Goal: Task Accomplishment & Management: Manage account settings

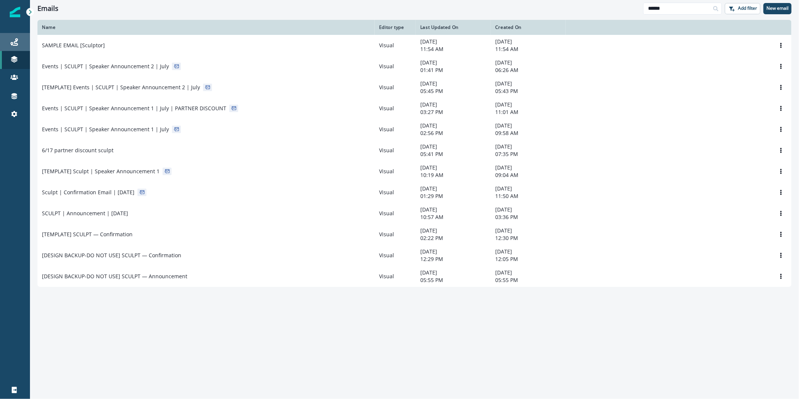
click at [19, 45] on div "Journeys" at bounding box center [15, 41] width 24 height 9
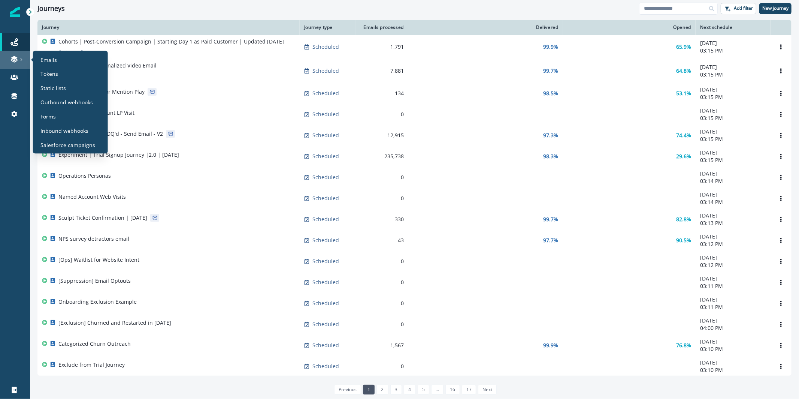
click at [10, 61] on icon at bounding box center [13, 58] width 7 height 7
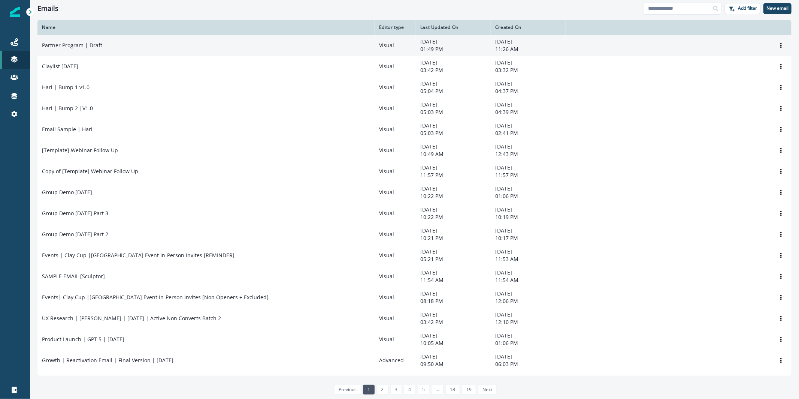
click at [160, 51] on td "Partner Program | Draft" at bounding box center [205, 45] width 337 height 21
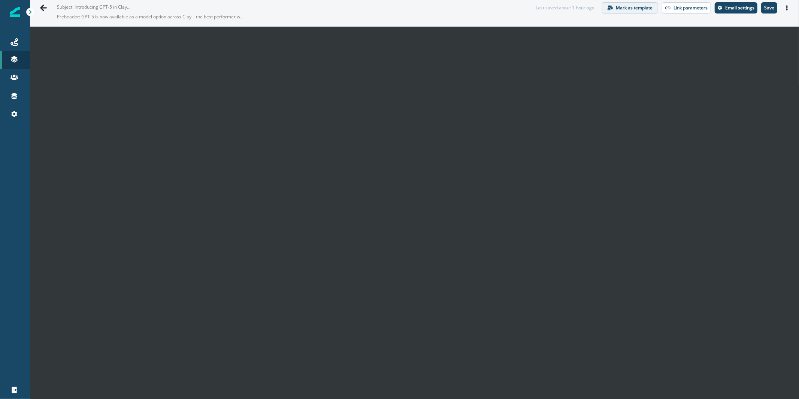
scroll to position [10, 0]
click at [768, 7] on p "Save" at bounding box center [770, 7] width 10 height 5
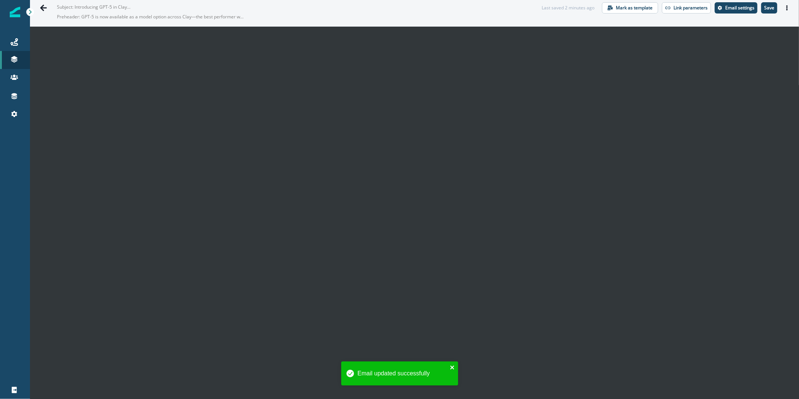
click at [450, 367] on icon "close" at bounding box center [452, 367] width 5 height 6
click at [768, 11] on button "Save" at bounding box center [770, 7] width 16 height 11
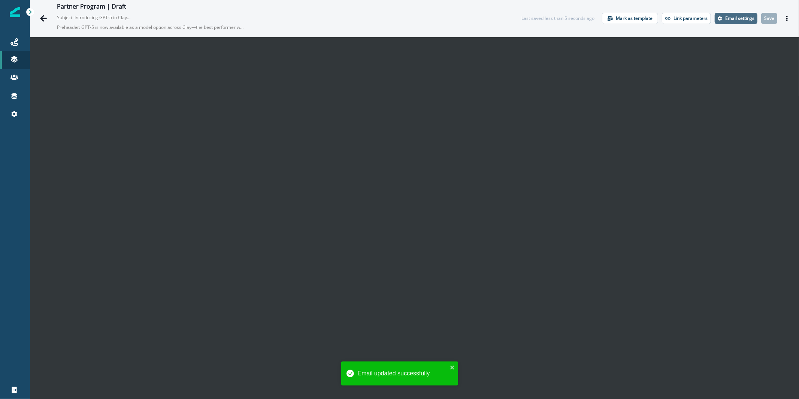
click at [730, 19] on p "Email settings" at bounding box center [740, 18] width 29 height 5
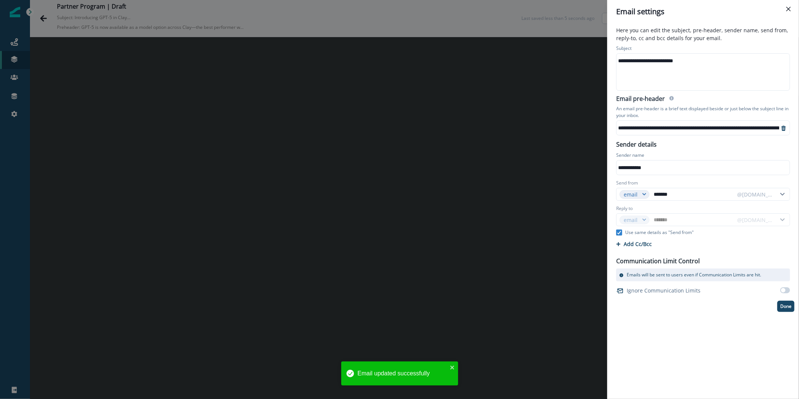
click at [677, 75] on div "**********" at bounding box center [703, 72] width 172 height 37
click at [265, 278] on div "**********" at bounding box center [399, 199] width 799 height 399
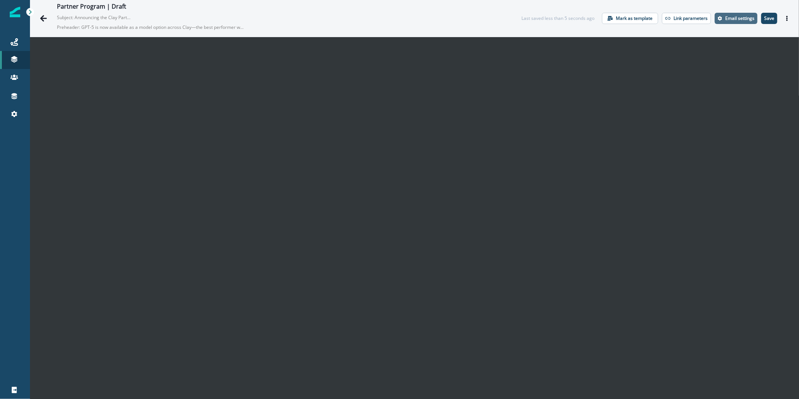
click at [726, 19] on p "Email settings" at bounding box center [740, 18] width 29 height 5
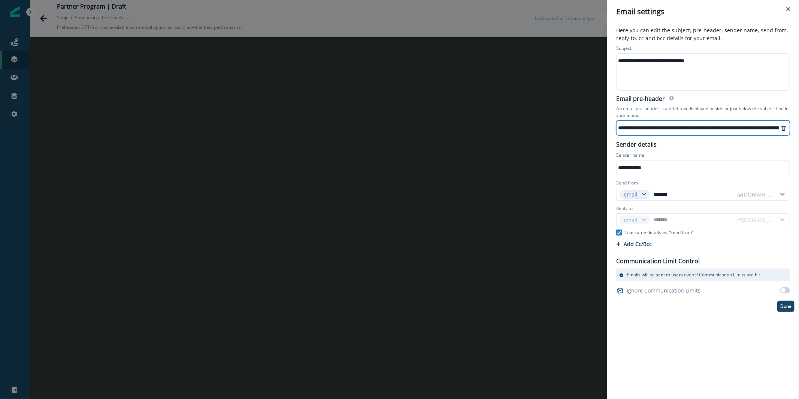
click at [643, 122] on div "**********" at bounding box center [568, 127] width 423 height 11
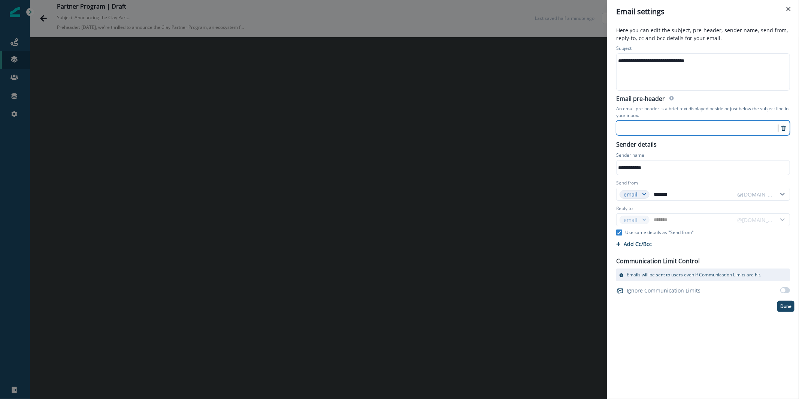
click at [666, 169] on div "**********" at bounding box center [703, 167] width 172 height 11
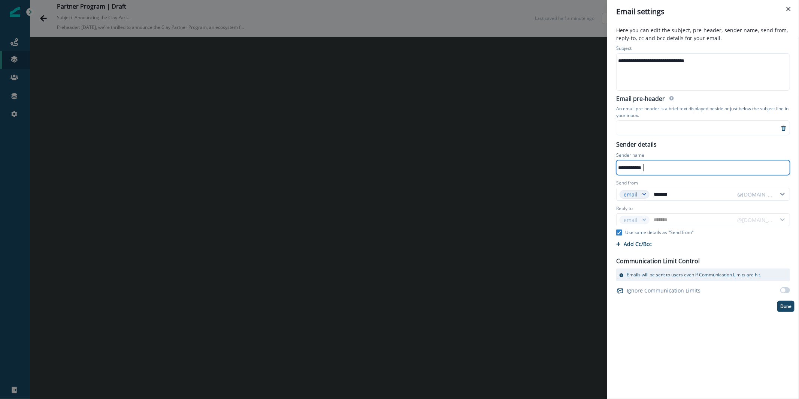
click at [666, 169] on div "**********" at bounding box center [703, 167] width 172 height 11
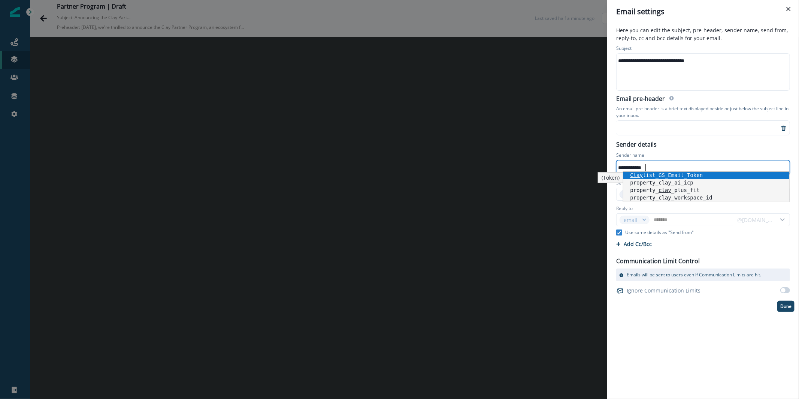
click at [727, 150] on div "**********" at bounding box center [703, 177] width 183 height 268
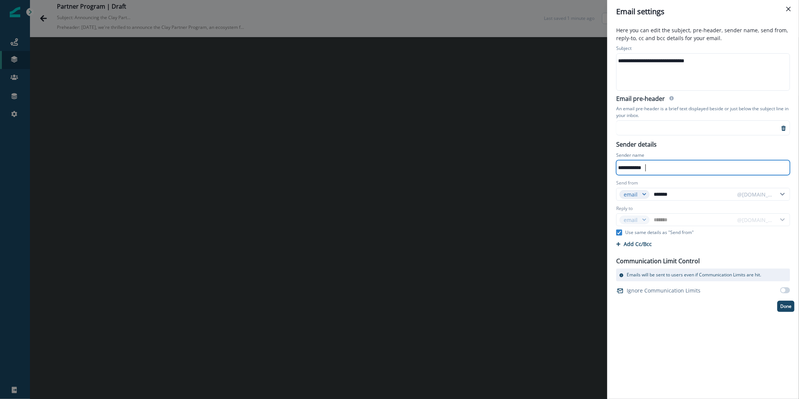
click at [647, 166] on div "**********" at bounding box center [703, 167] width 172 height 11
click at [688, 150] on div "**********" at bounding box center [703, 163] width 183 height 26
click at [624, 231] on label "Use same details as "Send from"" at bounding box center [655, 232] width 87 height 7
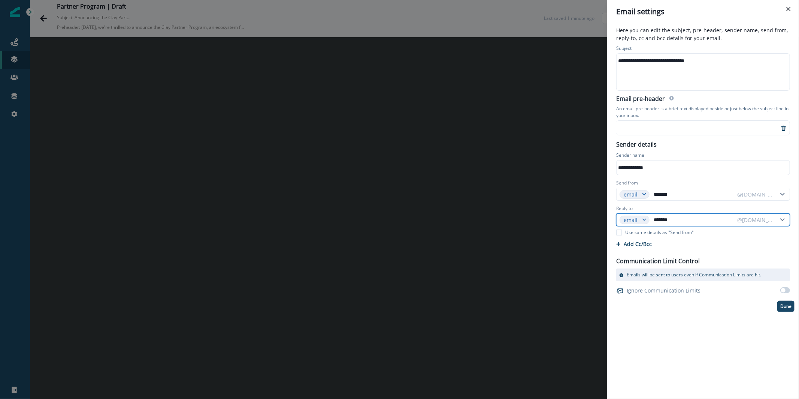
click at [664, 224] on input "*******" at bounding box center [693, 220] width 82 height 12
type input "*"
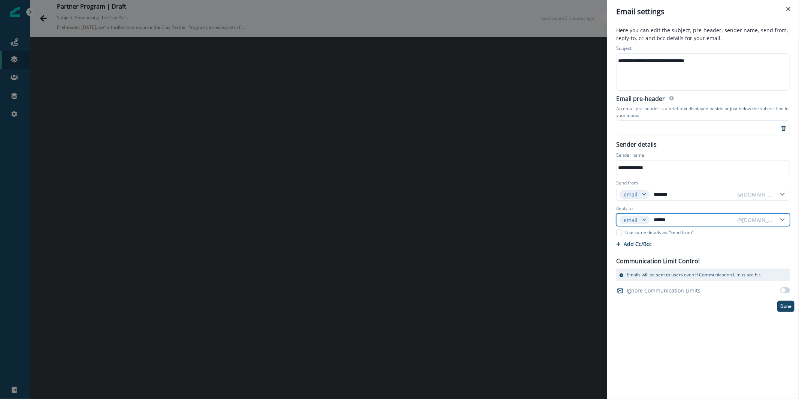
type input "*******"
click at [704, 238] on div "Cc/Bcc Cc 0 Enter or paste emails separated by comma or space Bcc 0 Enter or pa…" at bounding box center [703, 243] width 183 height 13
click at [670, 220] on input "*******" at bounding box center [693, 220] width 82 height 12
click at [670, 222] on input "*******" at bounding box center [693, 220] width 82 height 12
click at [717, 223] on input "*******" at bounding box center [693, 220] width 82 height 12
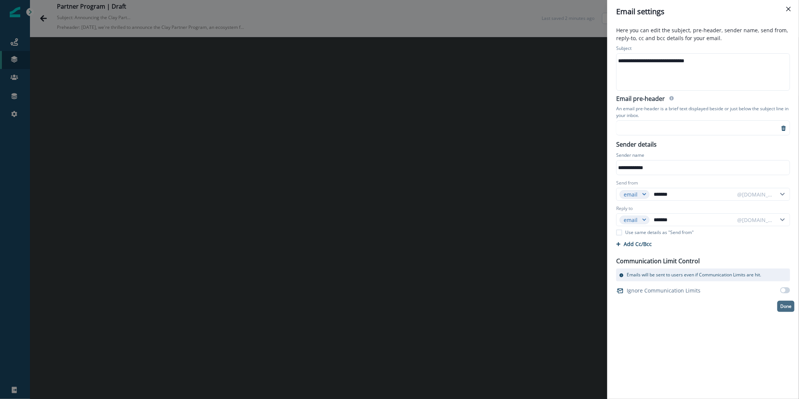
click at [781, 306] on p "Done" at bounding box center [786, 306] width 11 height 5
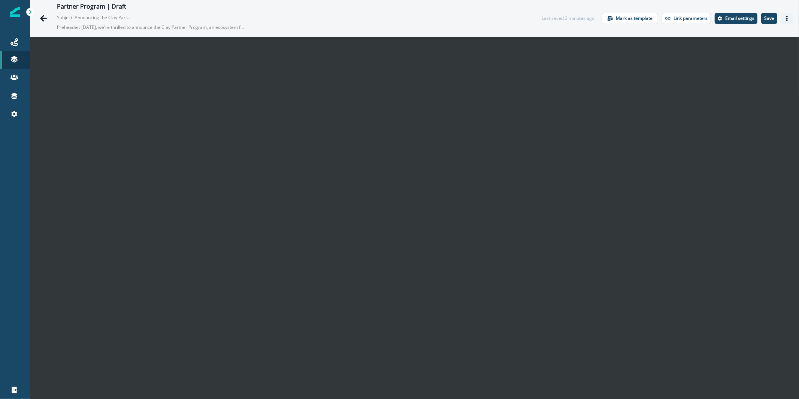
click at [785, 16] on icon "Actions" at bounding box center [787, 18] width 5 height 5
click at [761, 61] on button "Send test email" at bounding box center [745, 63] width 83 height 13
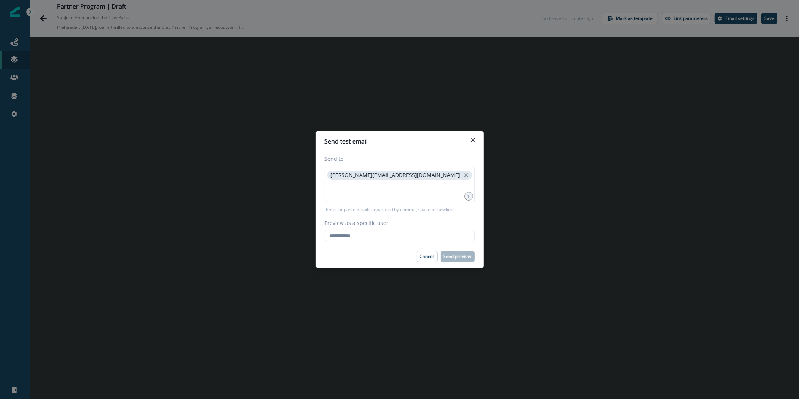
click at [392, 242] on div "Send to [PERSON_NAME][EMAIL_ADDRESS][DOMAIN_NAME] 1 Enter or paste emails separ…" at bounding box center [400, 198] width 168 height 93
click at [393, 236] on input "Preview as a specific user" at bounding box center [400, 236] width 150 height 12
type input "**********"
click at [418, 180] on div "[PERSON_NAME][EMAIL_ADDRESS][DOMAIN_NAME]" at bounding box center [400, 184] width 150 height 37
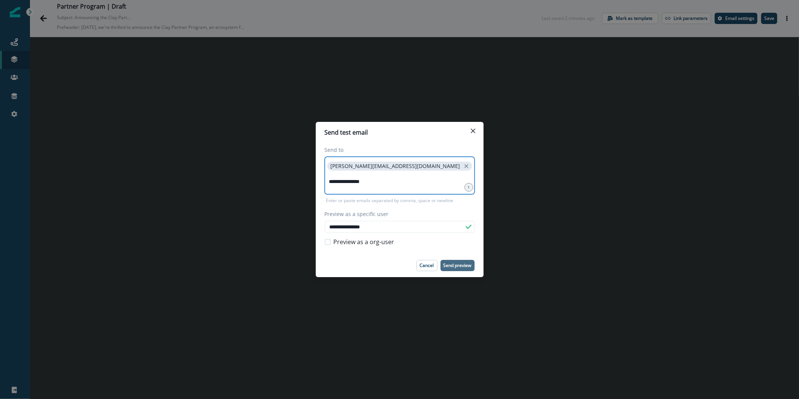
type input "**********"
click at [463, 269] on button "Send preview" at bounding box center [458, 265] width 34 height 11
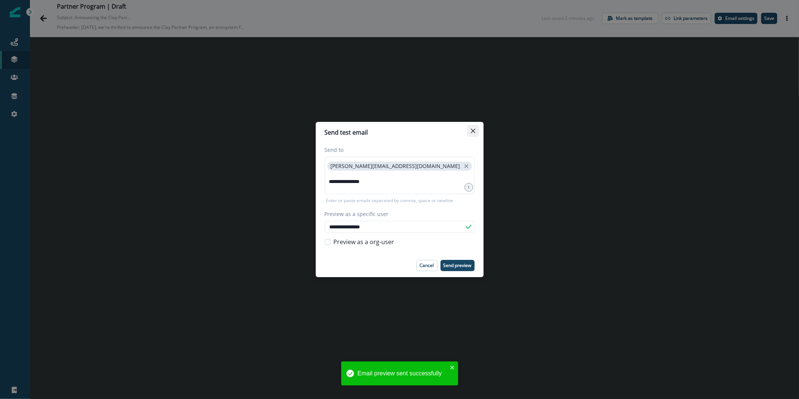
click at [472, 135] on button "Close" at bounding box center [473, 131] width 12 height 12
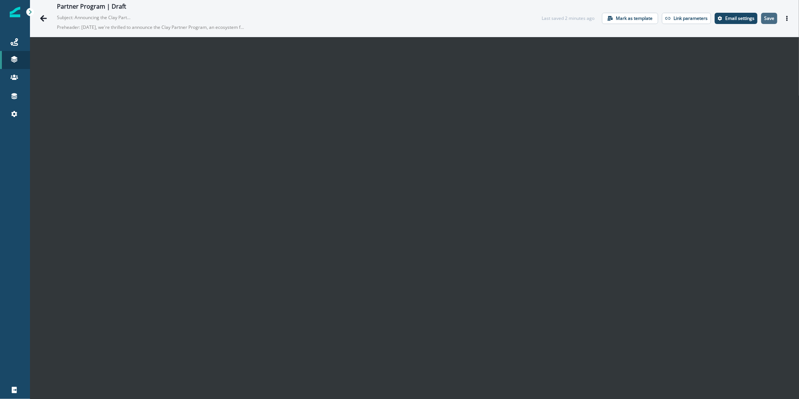
click at [765, 19] on p "Save" at bounding box center [770, 18] width 10 height 5
click at [18, 101] on link "Connections" at bounding box center [15, 96] width 30 height 18
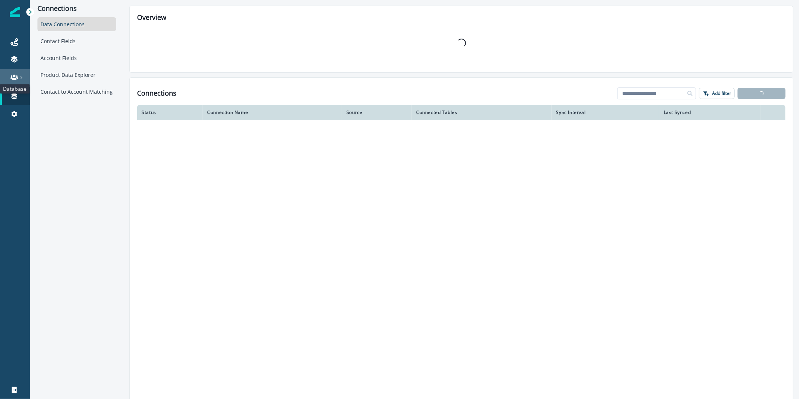
click at [12, 75] on icon at bounding box center [13, 76] width 7 height 7
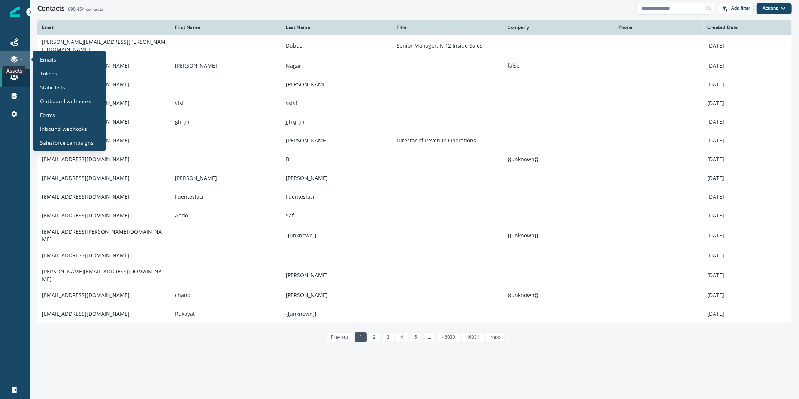
click at [12, 59] on icon at bounding box center [13, 58] width 7 height 7
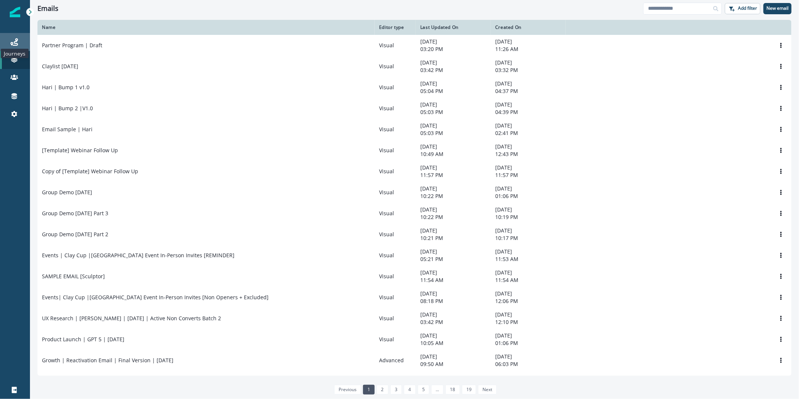
click at [14, 41] on icon at bounding box center [13, 41] width 7 height 7
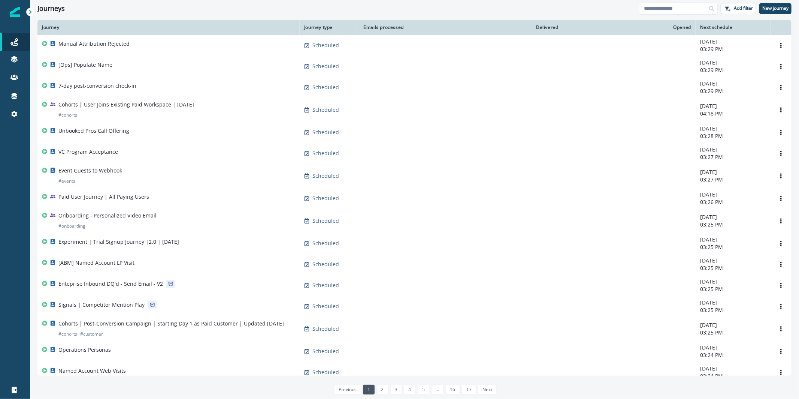
click at [678, 17] on div "Clear" at bounding box center [414, 18] width 769 height 3
click at [673, 11] on input at bounding box center [678, 9] width 79 height 12
type input "*******"
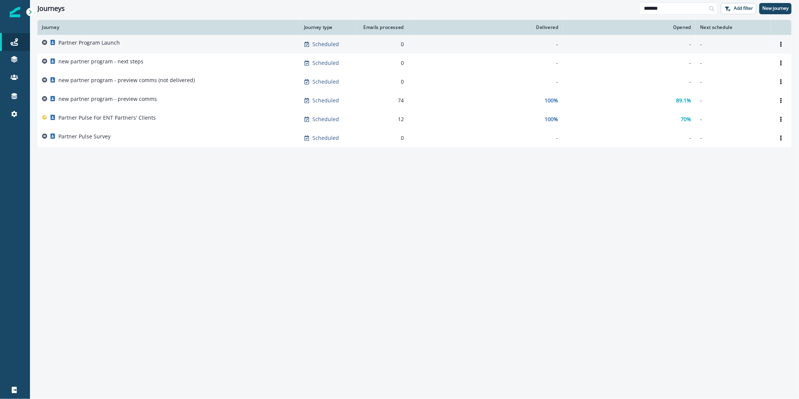
click at [184, 44] on div "Partner Program Launch" at bounding box center [168, 44] width 253 height 10
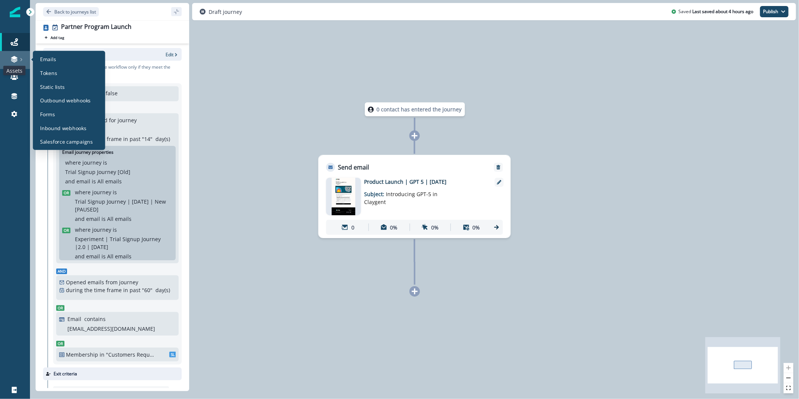
click at [17, 60] on icon at bounding box center [13, 58] width 7 height 7
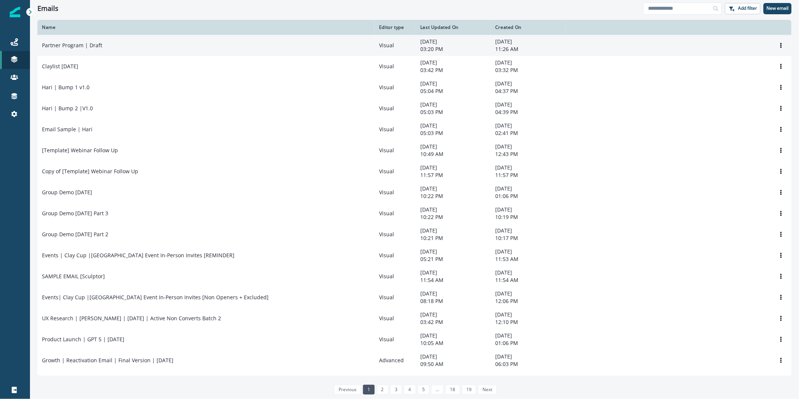
click at [182, 43] on div "Partner Program | Draft" at bounding box center [206, 45] width 328 height 7
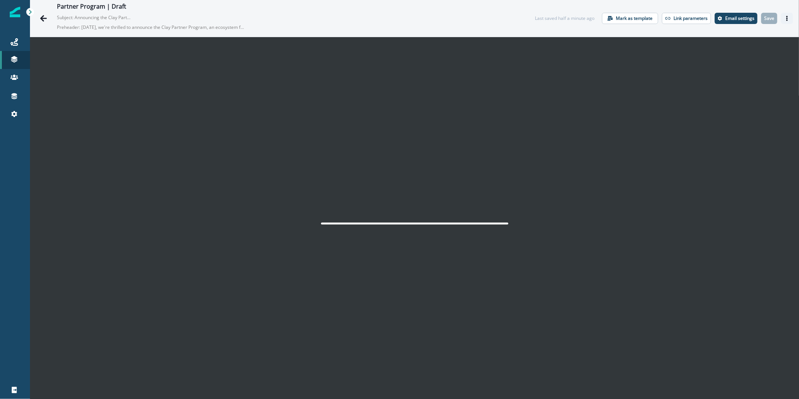
click at [781, 23] on button "Actions" at bounding box center [787, 18] width 12 height 11
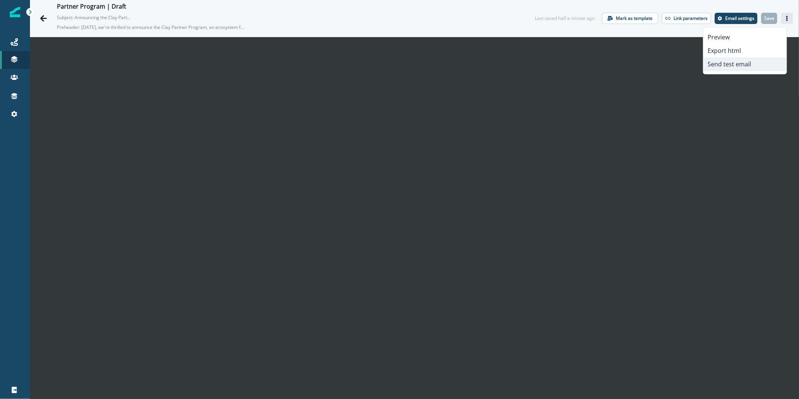
click at [755, 63] on button "Send test email" at bounding box center [745, 63] width 83 height 13
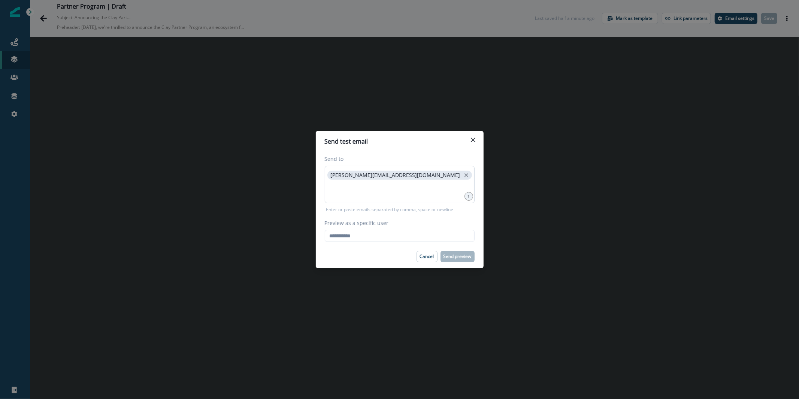
click at [450, 198] on div "[PERSON_NAME][EMAIL_ADDRESS][DOMAIN_NAME]" at bounding box center [400, 184] width 150 height 37
type input "**********"
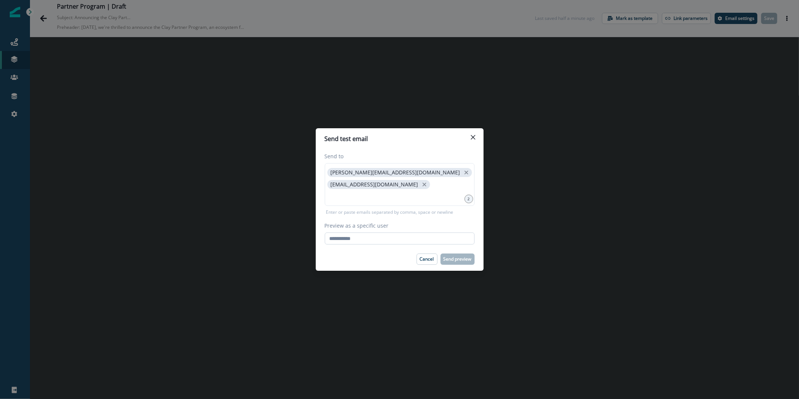
click at [398, 236] on input "Preview as a specific user" at bounding box center [400, 238] width 150 height 12
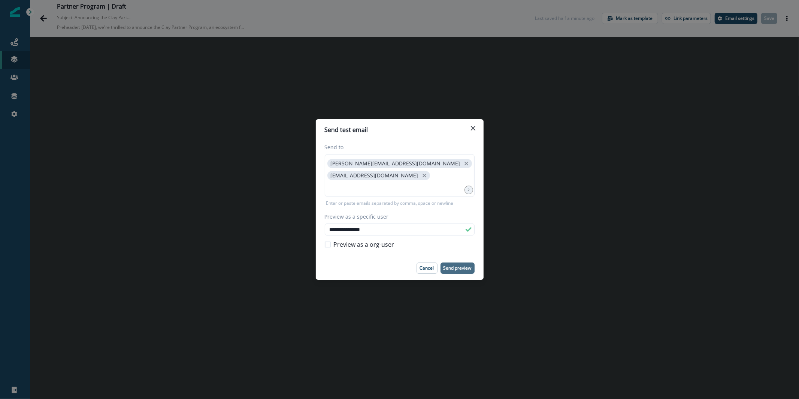
type input "**********"
click at [456, 266] on p "Send preview" at bounding box center [458, 267] width 28 height 5
click at [471, 130] on button "Close" at bounding box center [473, 128] width 12 height 12
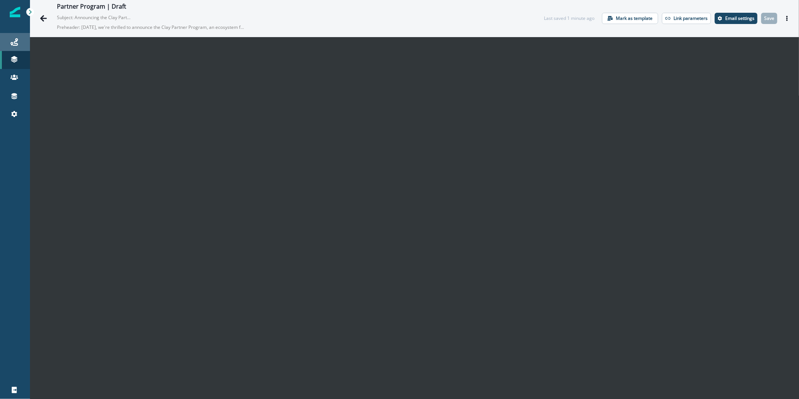
click at [21, 42] on div "Journeys" at bounding box center [15, 41] width 24 height 9
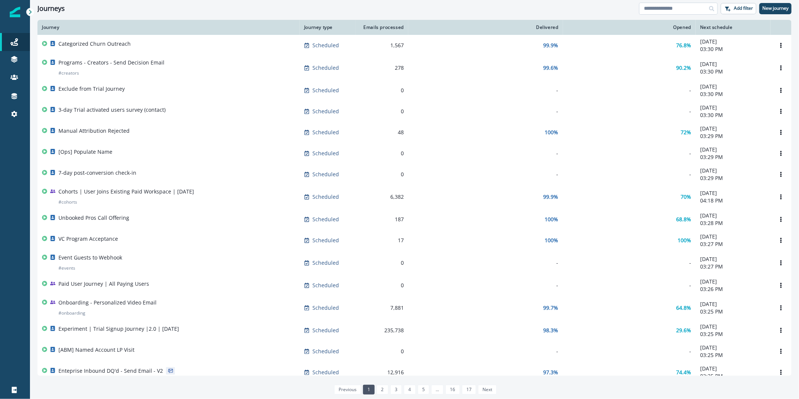
click at [700, 11] on input at bounding box center [678, 9] width 79 height 12
type input "*******"
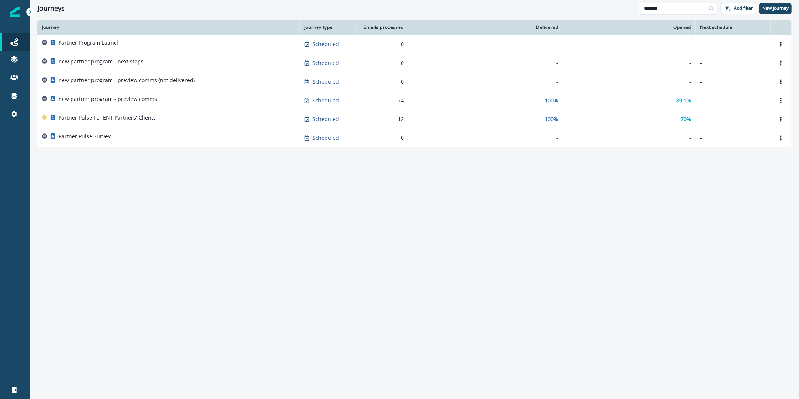
click at [138, 46] on div "Partner Program Launch" at bounding box center [168, 44] width 253 height 10
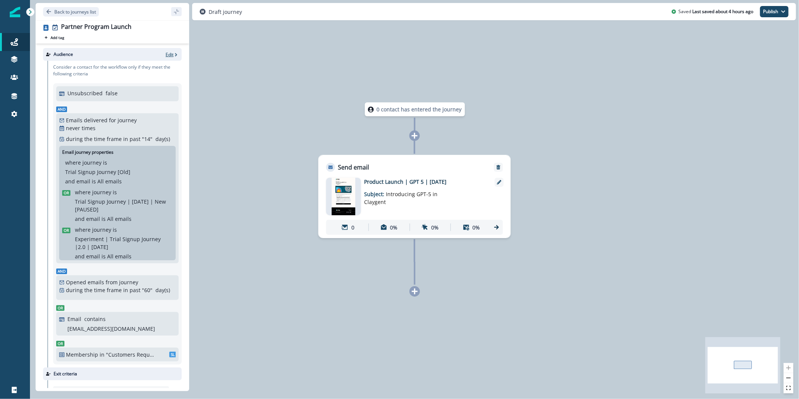
click at [166, 57] on p "Edit" at bounding box center [170, 54] width 8 height 6
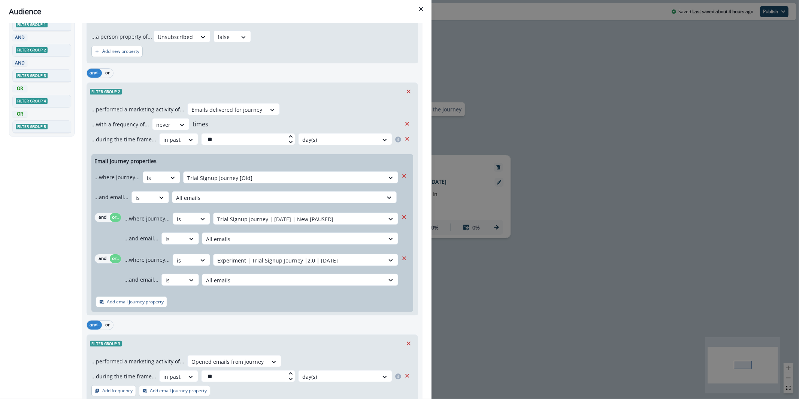
scroll to position [61, 0]
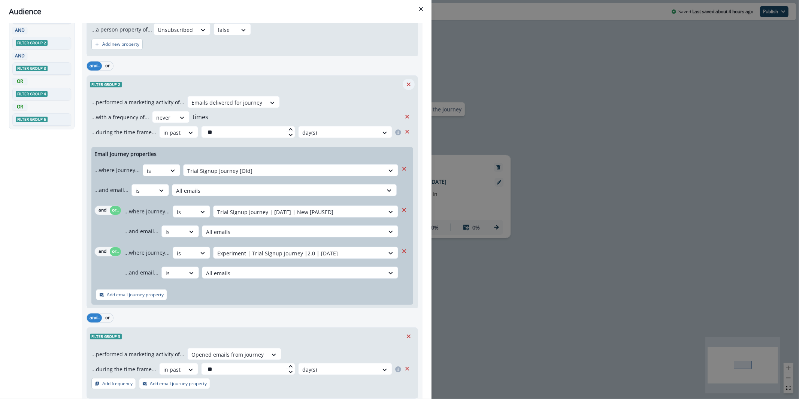
click at [403, 85] on button "Remove" at bounding box center [409, 84] width 12 height 11
type input "**"
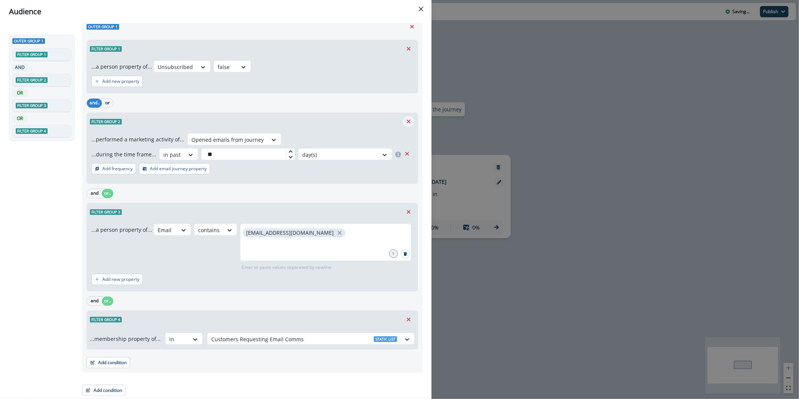
click at [405, 120] on icon "Remove" at bounding box center [408, 121] width 7 height 7
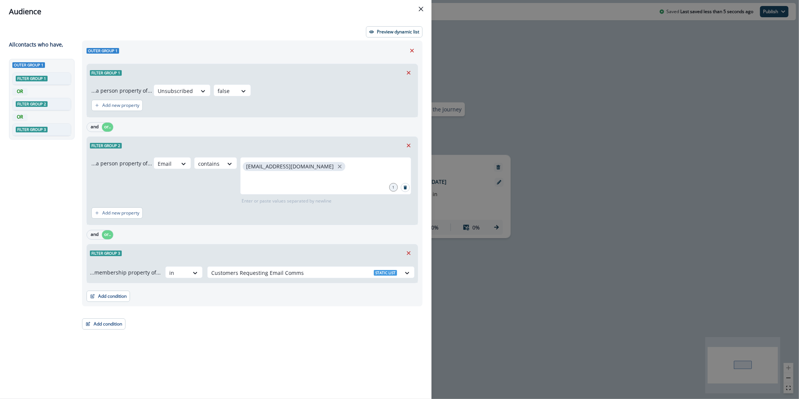
scroll to position [0, 0]
click at [409, 148] on icon "Remove" at bounding box center [408, 145] width 7 height 7
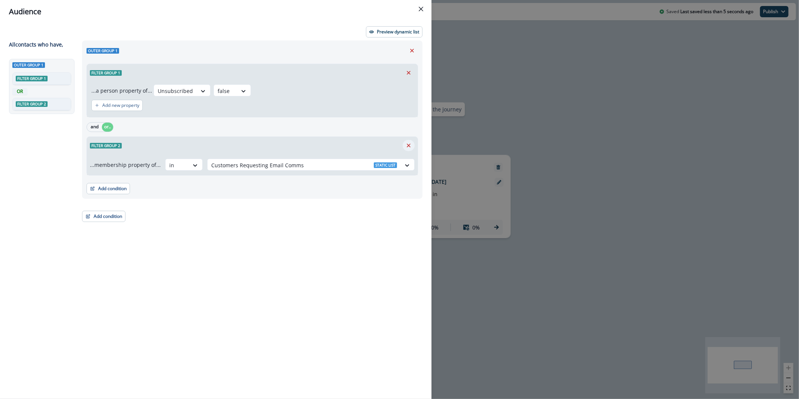
click at [408, 147] on icon "Remove" at bounding box center [408, 145] width 7 height 7
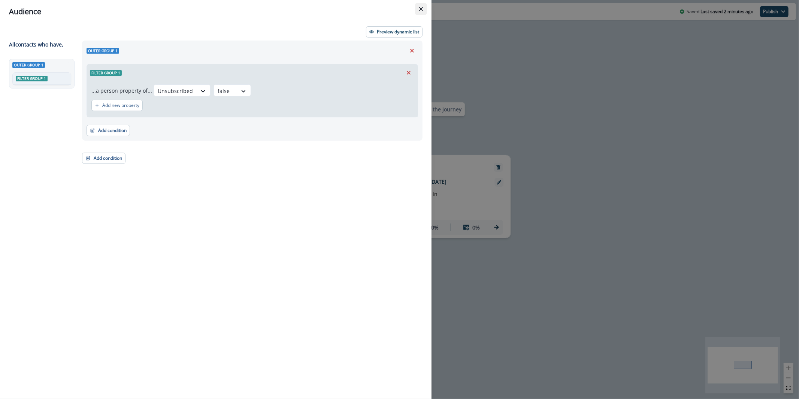
click at [423, 15] on button "Close" at bounding box center [421, 9] width 12 height 12
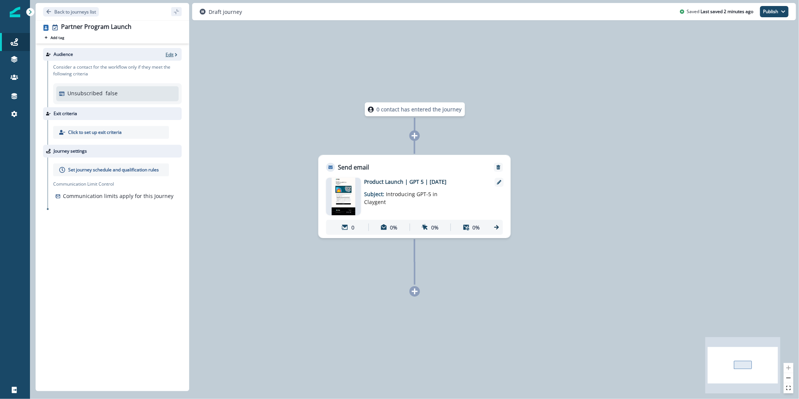
click at [174, 55] on icon "button" at bounding box center [176, 54] width 5 height 5
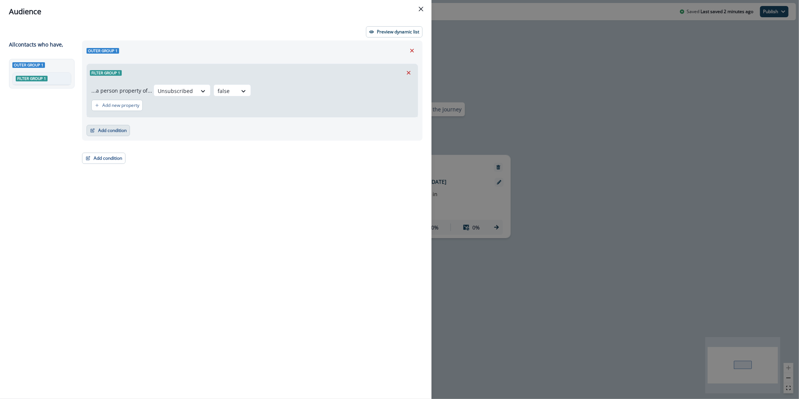
click at [109, 133] on button "Add condition" at bounding box center [108, 130] width 43 height 11
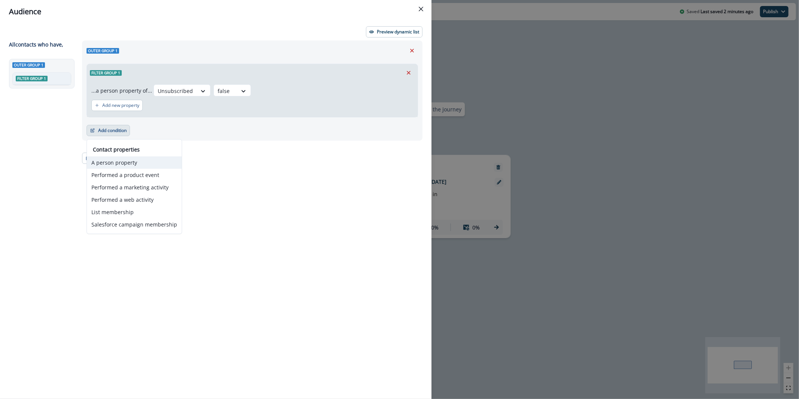
click at [149, 161] on button "A person property" at bounding box center [134, 162] width 95 height 12
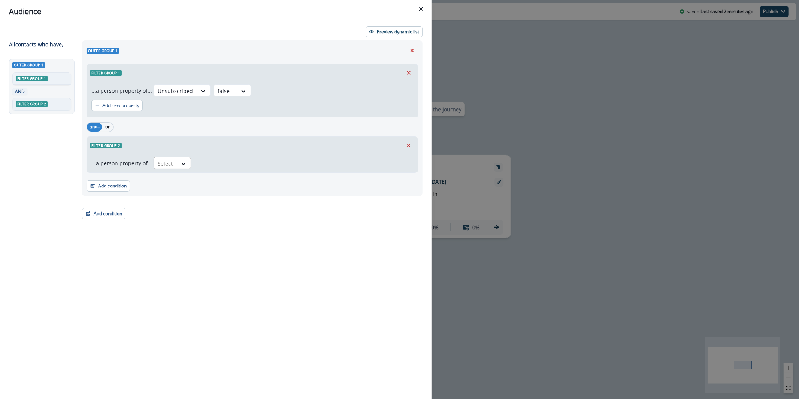
click at [168, 157] on div "Select" at bounding box center [165, 163] width 23 height 12
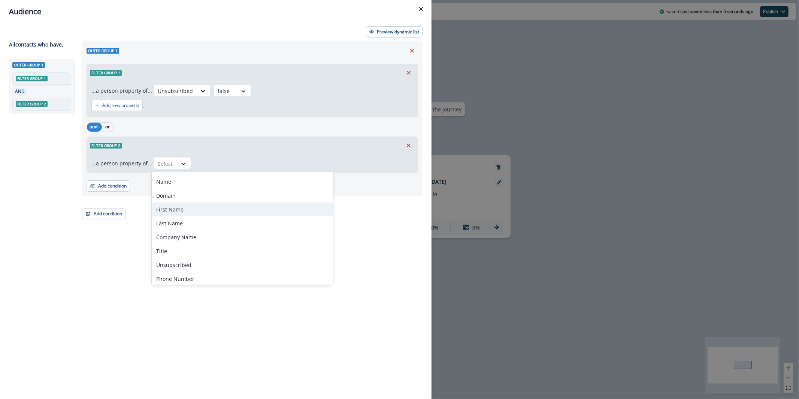
scroll to position [38, 0]
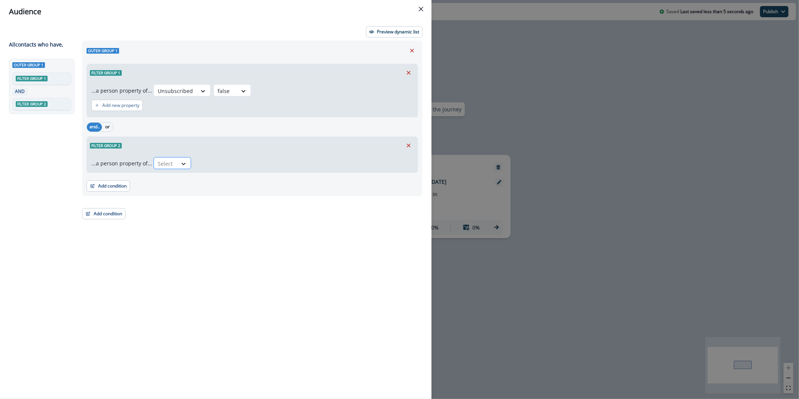
click at [183, 164] on icon at bounding box center [183, 163] width 7 height 7
type input "*******"
click at [243, 169] on div "Select" at bounding box center [243, 163] width 23 height 12
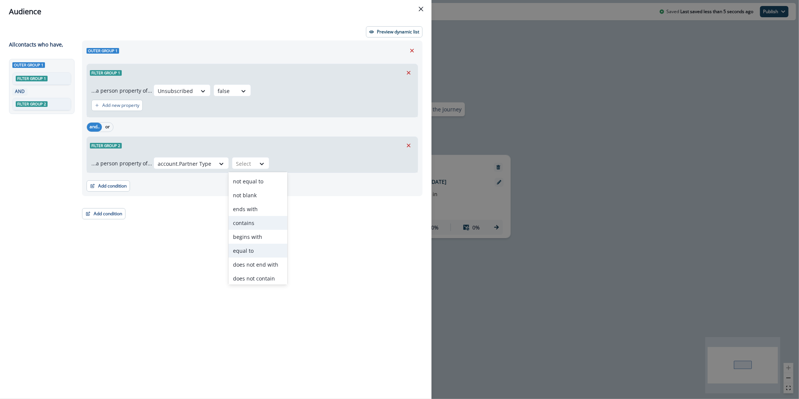
scroll to position [29, 0]
click at [271, 279] on div "blank" at bounding box center [258, 276] width 59 height 14
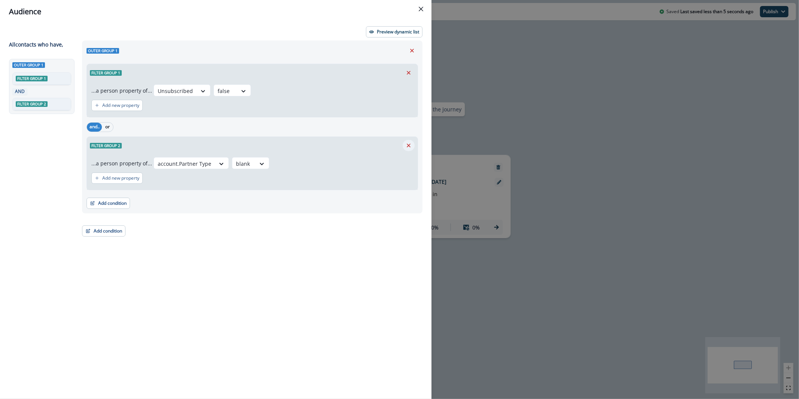
click at [409, 149] on button "Remove" at bounding box center [409, 145] width 12 height 11
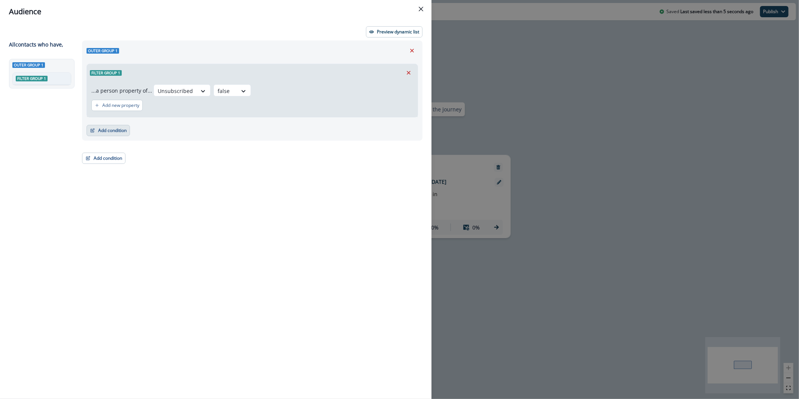
click at [109, 135] on button "Add condition" at bounding box center [108, 130] width 43 height 11
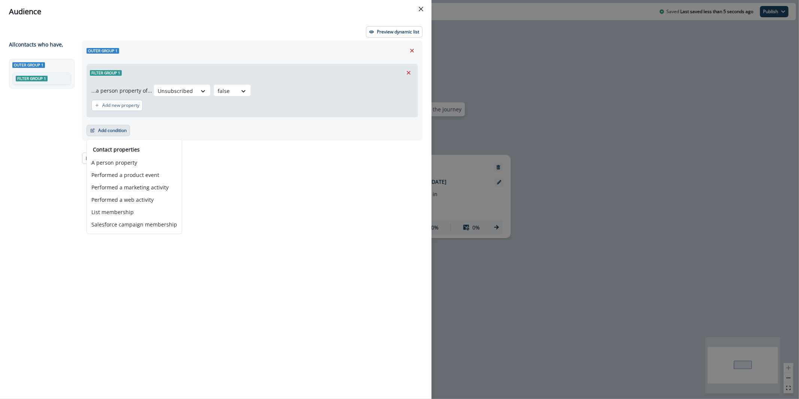
click at [685, 58] on div "Audience Preview dynamic list All contact s who have, Outer group 1 Filter grou…" at bounding box center [399, 199] width 799 height 399
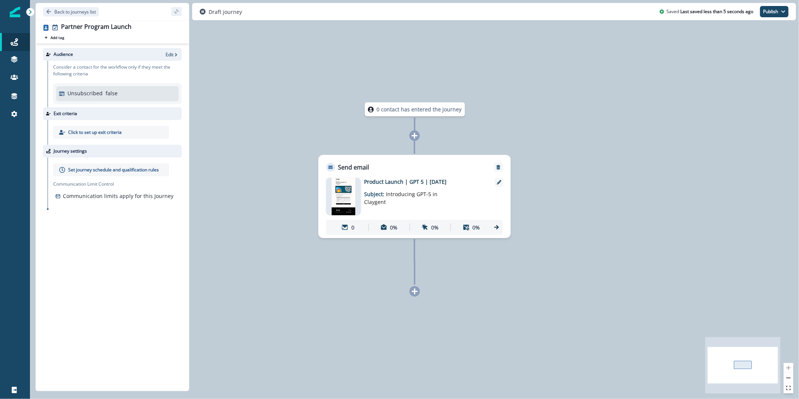
click at [180, 49] on div "Audience Edit" at bounding box center [112, 54] width 139 height 13
click at [172, 54] on p "Edit" at bounding box center [170, 54] width 8 height 6
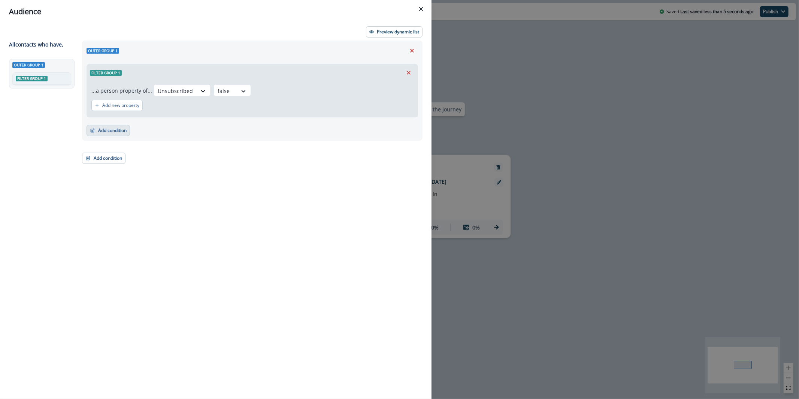
click at [126, 128] on button "Add condition" at bounding box center [108, 130] width 43 height 11
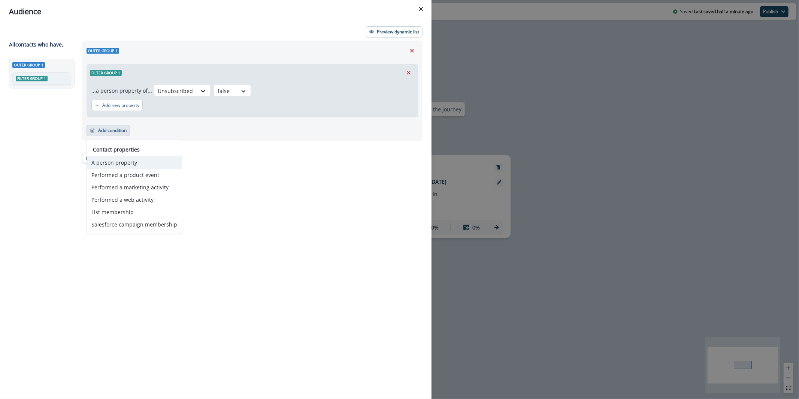
click at [120, 163] on button "A person property" at bounding box center [134, 162] width 95 height 12
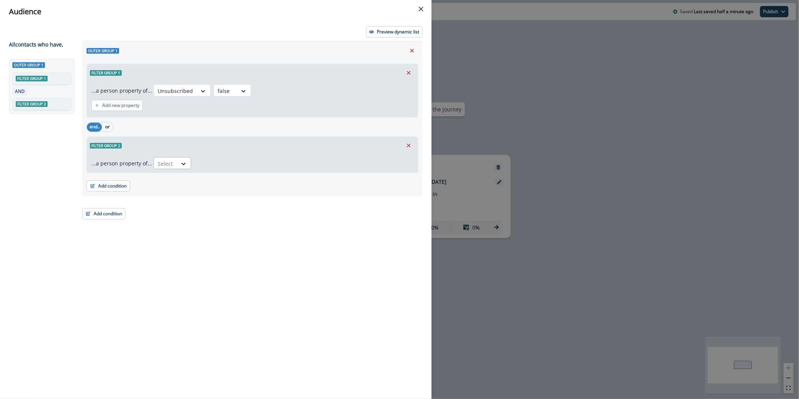
click at [174, 165] on div "Select" at bounding box center [165, 163] width 23 height 12
click at [407, 142] on icon "Remove" at bounding box center [408, 145] width 7 height 7
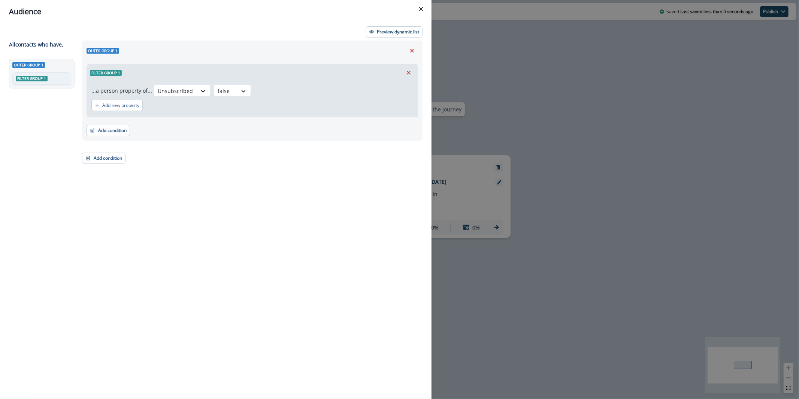
click at [116, 136] on div "Outer group 1 Filter group 1 ...a person property of... Unsubscribed false Add …" at bounding box center [252, 90] width 341 height 100
click at [116, 132] on button "Add condition" at bounding box center [108, 130] width 43 height 11
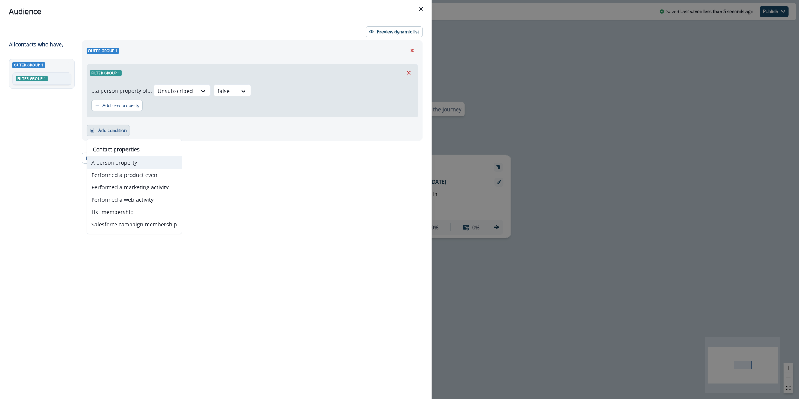
drag, startPoint x: 140, startPoint y: 166, endPoint x: 147, endPoint y: 160, distance: 9.8
click at [140, 166] on button "A person property" at bounding box center [134, 162] width 95 height 12
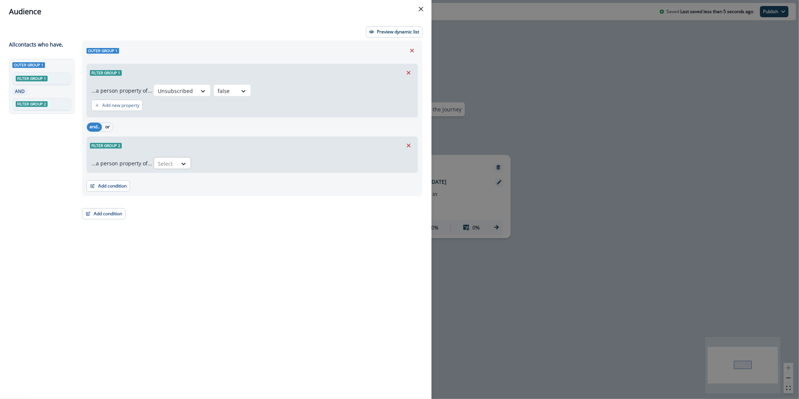
click at [173, 163] on div "Select" at bounding box center [165, 163] width 23 height 12
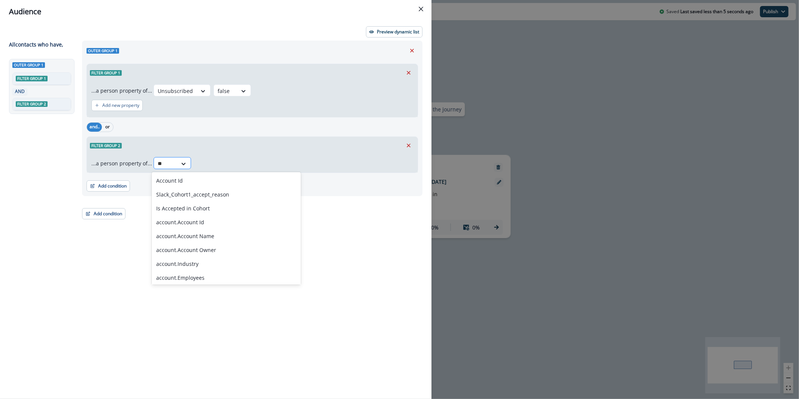
type input "*"
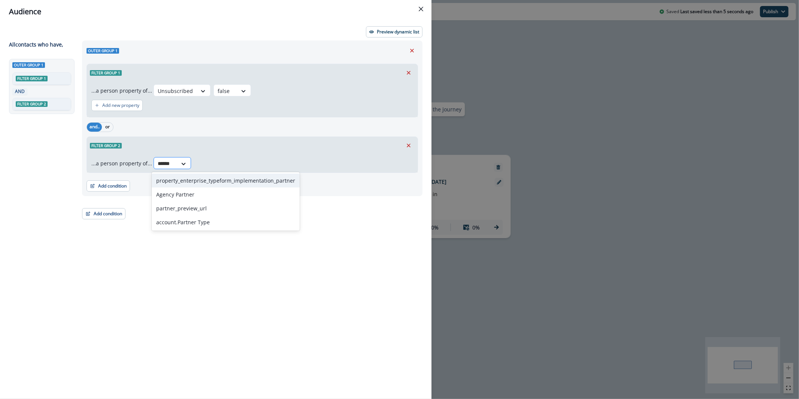
type input "*******"
click at [259, 166] on icon at bounding box center [262, 163] width 7 height 7
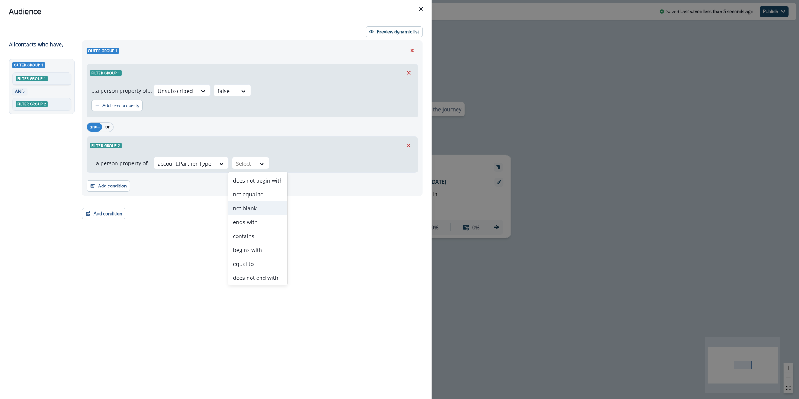
click at [259, 206] on div "not blank" at bounding box center [258, 208] width 59 height 14
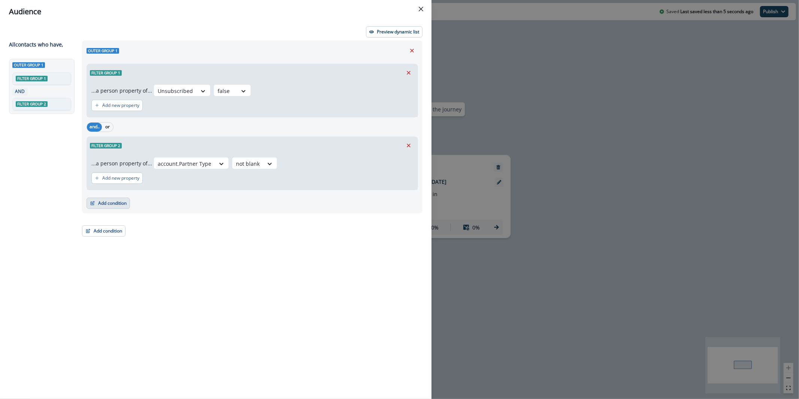
click at [105, 202] on button "Add condition" at bounding box center [108, 203] width 43 height 11
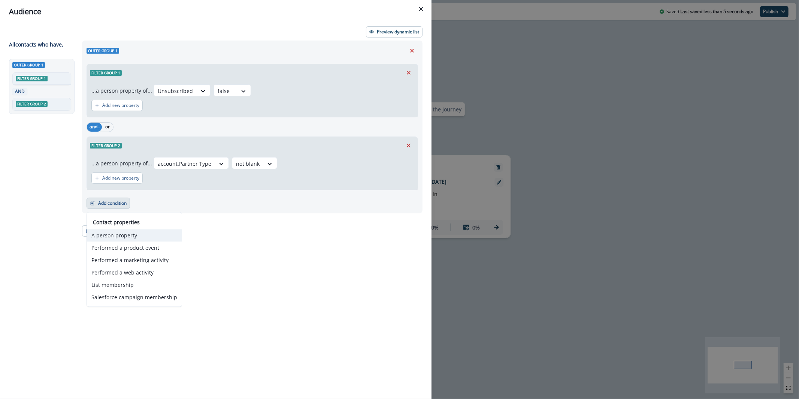
click at [144, 233] on button "A person property" at bounding box center [134, 235] width 95 height 12
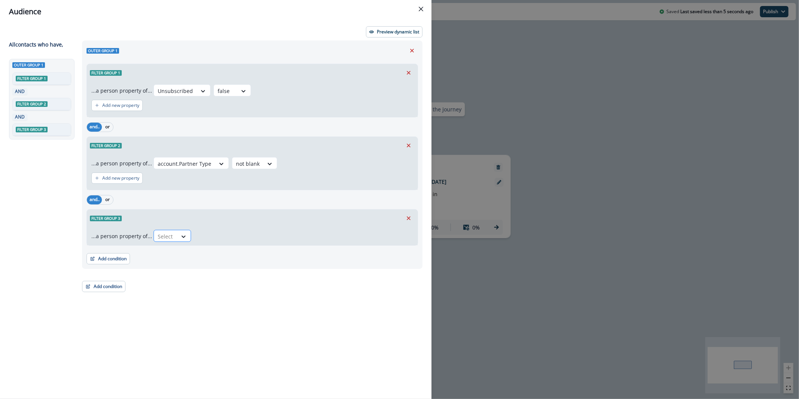
click at [182, 241] on div at bounding box center [183, 236] width 13 height 12
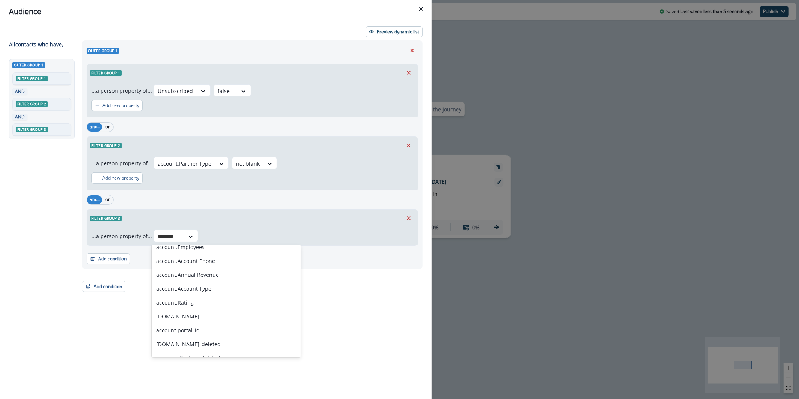
scroll to position [0, 0]
type input "*******"
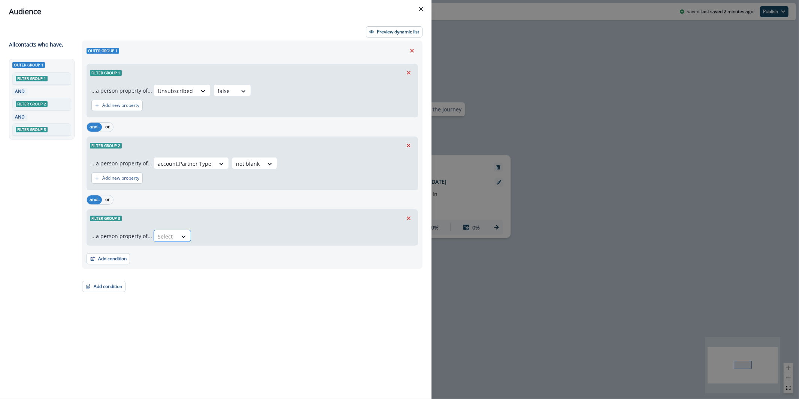
click at [165, 242] on div "Select" at bounding box center [165, 236] width 23 height 12
type input "**********"
click at [272, 234] on icon at bounding box center [275, 236] width 7 height 7
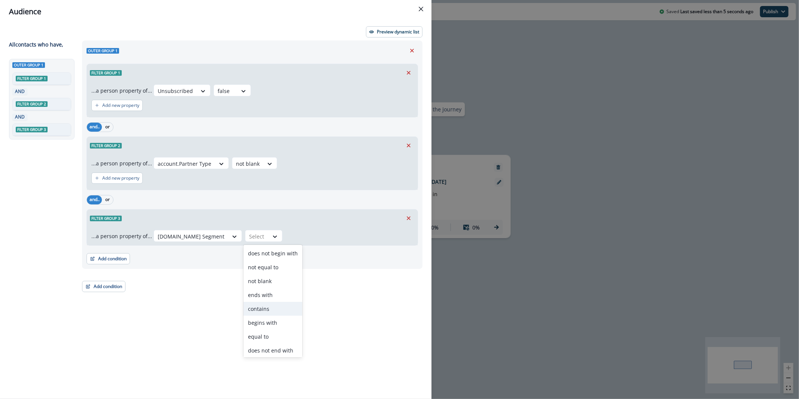
click at [273, 307] on div "contains" at bounding box center [273, 309] width 59 height 14
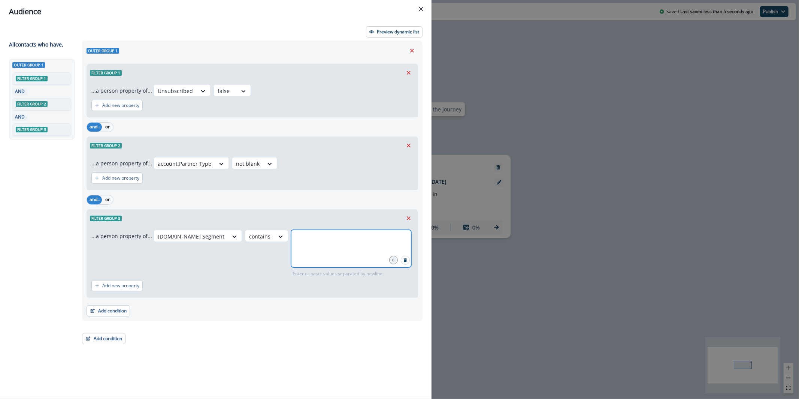
click at [323, 240] on input "text" at bounding box center [351, 239] width 118 height 15
type input "**********"
click at [390, 30] on p "Preview dynamic list" at bounding box center [398, 31] width 42 height 5
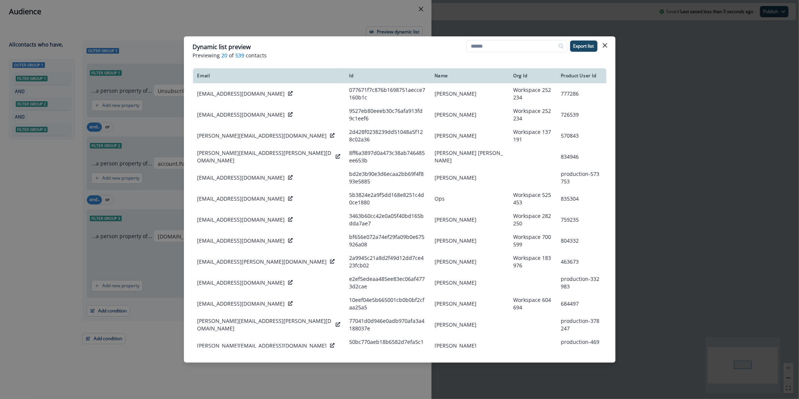
click at [350, 9] on div "Dynamic list preview Previewing 20 of 539 contacts Export list Email Id Name Or…" at bounding box center [399, 199] width 799 height 399
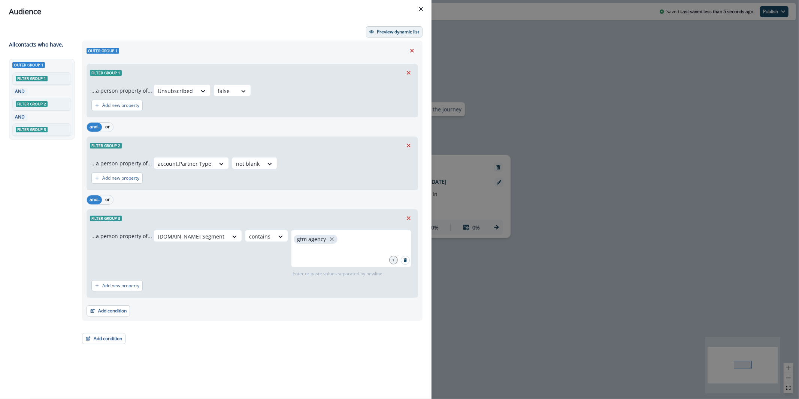
click at [378, 35] on button "Preview dynamic list" at bounding box center [394, 31] width 57 height 11
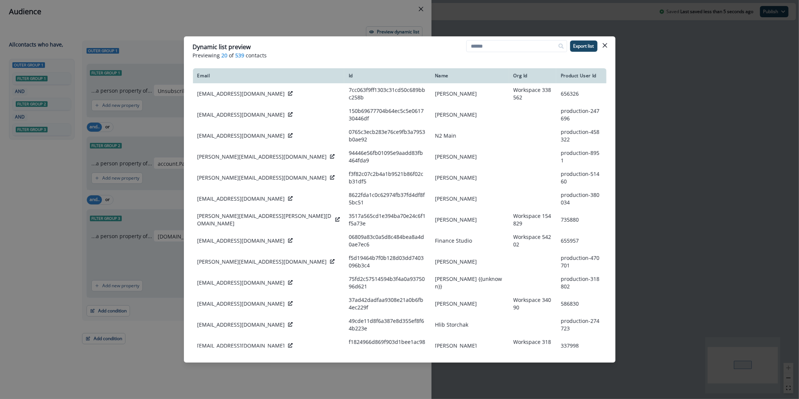
click at [262, 22] on div "Dynamic list preview Previewing 20 of 539 contacts Export list Email Id Name Or…" at bounding box center [399, 199] width 799 height 399
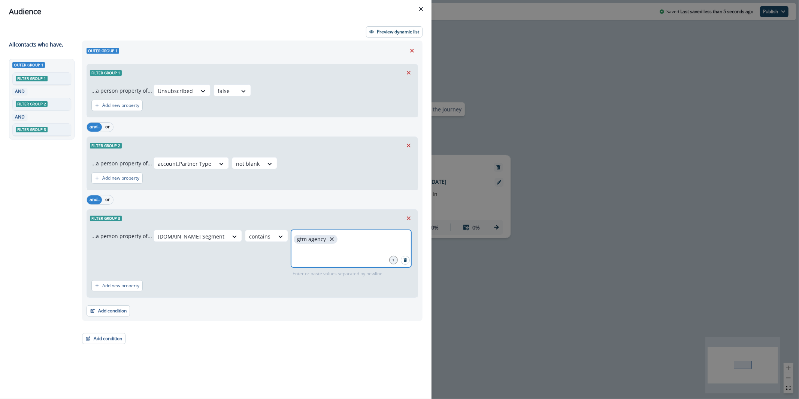
click at [329, 237] on icon "close" at bounding box center [332, 239] width 7 height 7
type input "******"
click at [114, 293] on div "Add new property" at bounding box center [252, 285] width 322 height 17
click at [114, 286] on p "Add new property" at bounding box center [120, 285] width 37 height 5
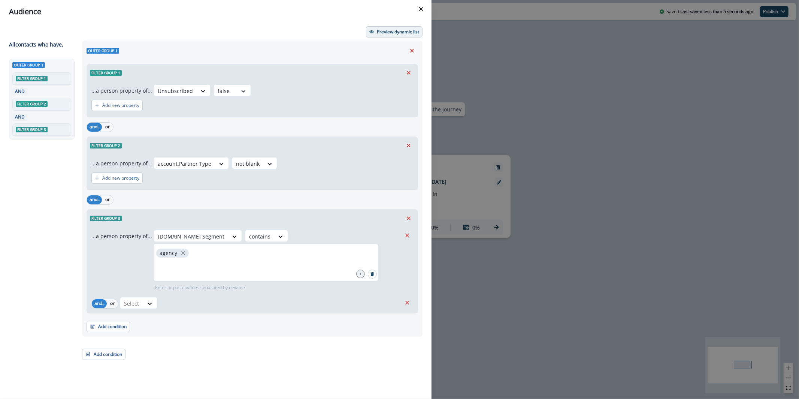
click at [387, 34] on p "Preview dynamic list" at bounding box center [398, 31] width 42 height 5
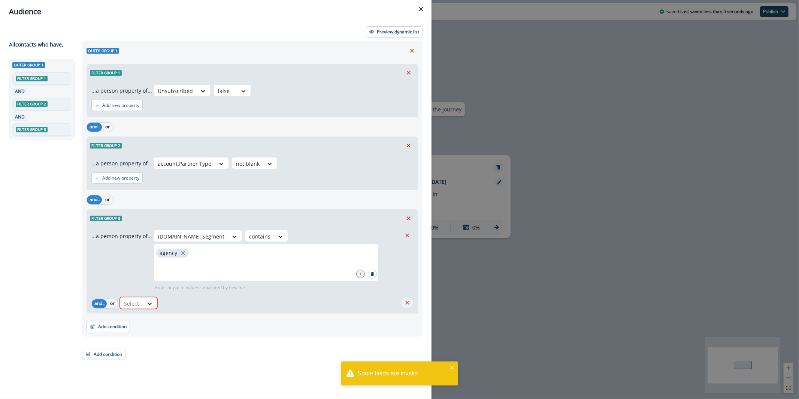
click at [406, 306] on button "Remove" at bounding box center [407, 302] width 12 height 11
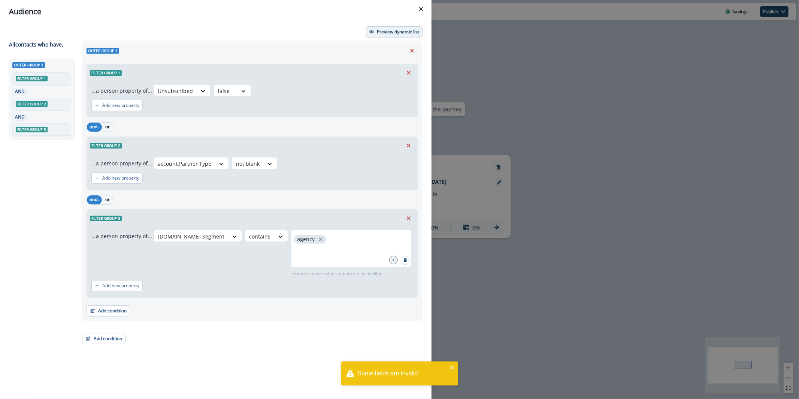
click at [405, 29] on p "Preview dynamic list" at bounding box center [398, 31] width 42 height 5
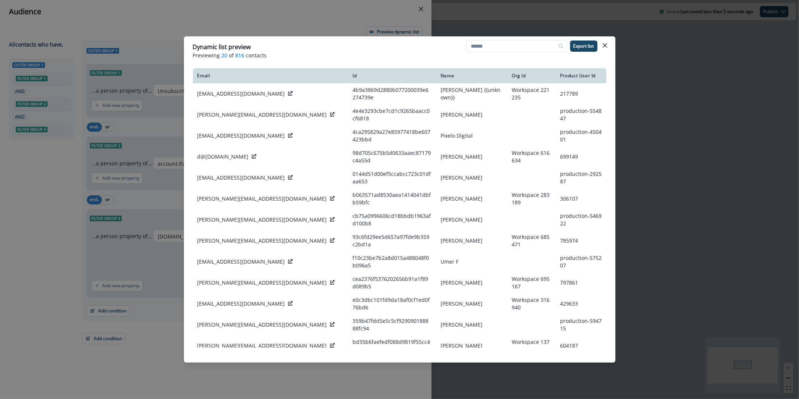
click at [332, 15] on div "Dynamic list preview Previewing 20 of 816 contacts Export list Email Id Name Or…" at bounding box center [399, 199] width 799 height 399
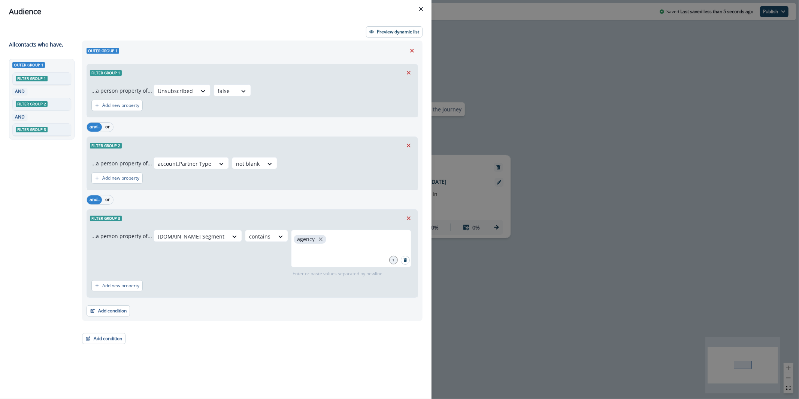
click at [417, 146] on div "Filter group 2" at bounding box center [252, 145] width 331 height 17
click at [412, 146] on icon "Remove" at bounding box center [408, 145] width 7 height 7
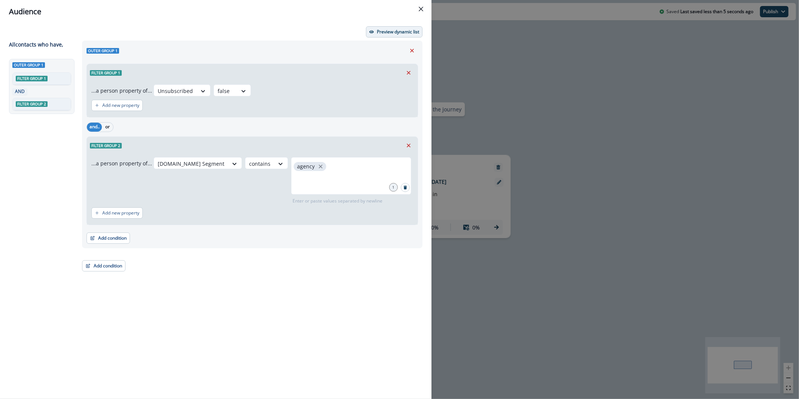
click at [389, 29] on p "Preview dynamic list" at bounding box center [398, 31] width 42 height 5
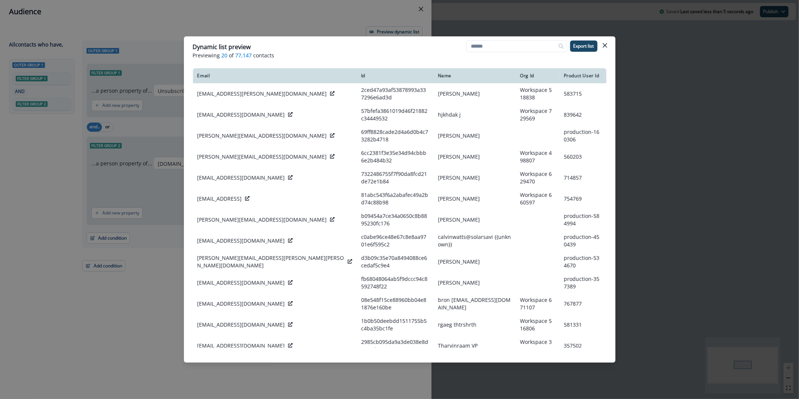
click at [351, 18] on div "Dynamic list preview Previewing 20 of 77,147 contacts Export list Email Id Name…" at bounding box center [399, 199] width 799 height 399
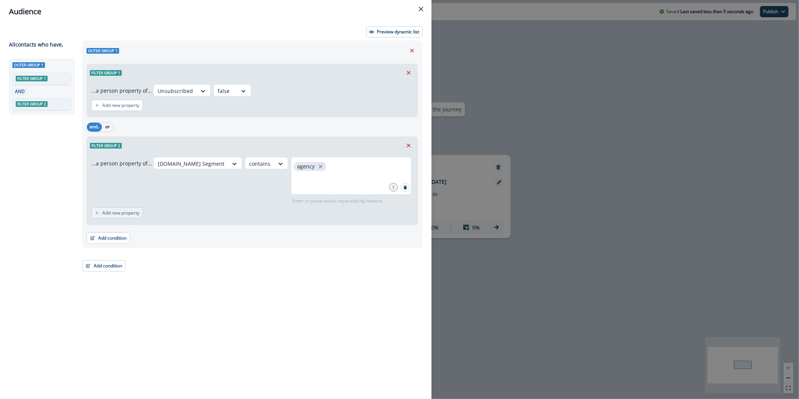
click at [126, 215] on p "Add new property" at bounding box center [120, 212] width 37 height 5
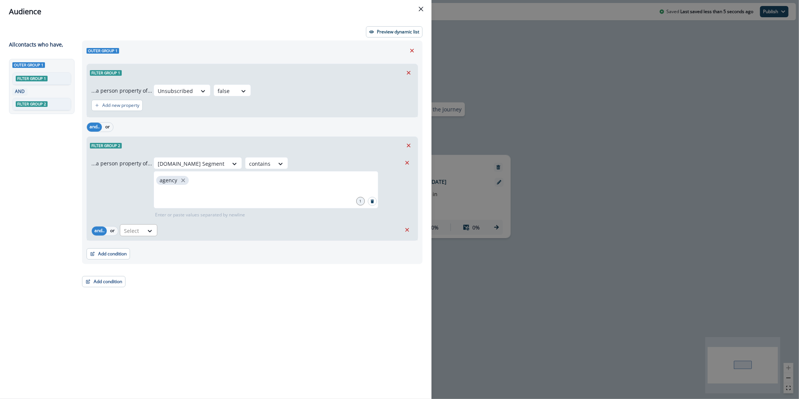
click at [249, 168] on div at bounding box center [259, 163] width 21 height 9
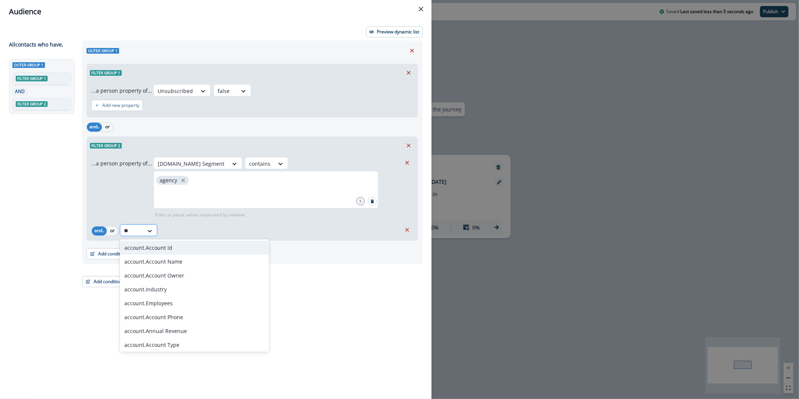
type input "*"
type input "*******"
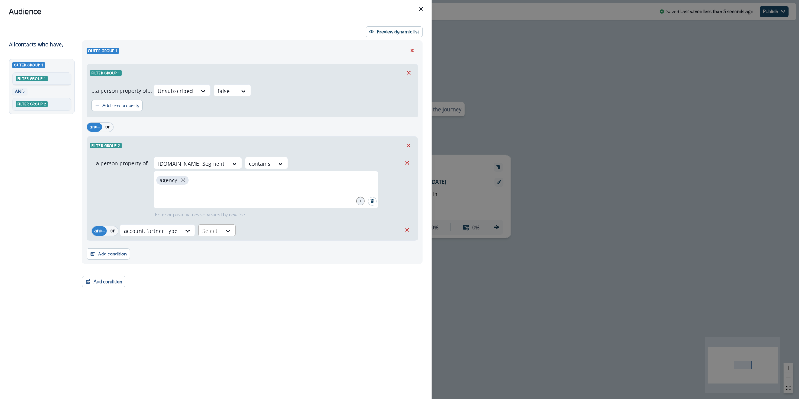
click at [211, 168] on div at bounding box center [191, 163] width 67 height 9
click at [218, 273] on div "not blank" at bounding box center [226, 275] width 59 height 14
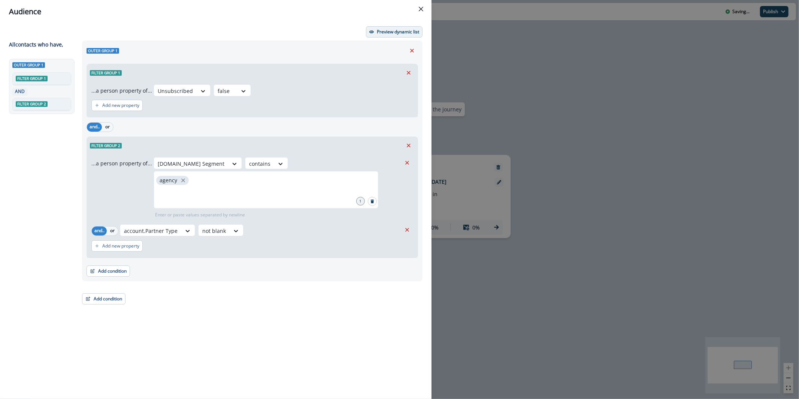
click at [417, 26] on button "Preview dynamic list" at bounding box center [394, 31] width 57 height 11
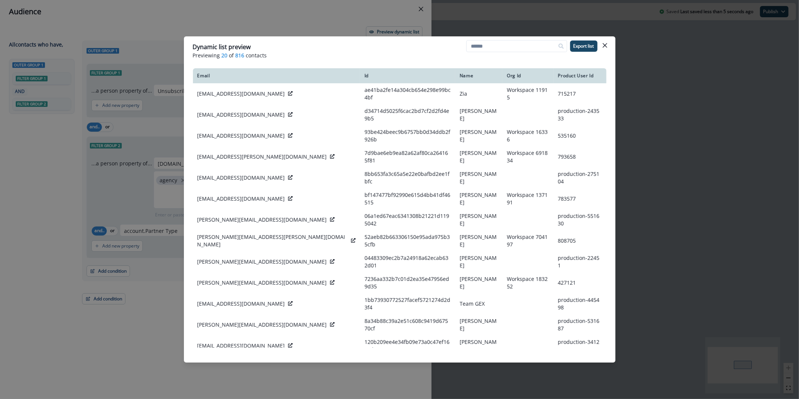
click at [315, 21] on div "Dynamic list preview Previewing 20 of 816 contacts Export list Email Id Name Or…" at bounding box center [399, 199] width 799 height 399
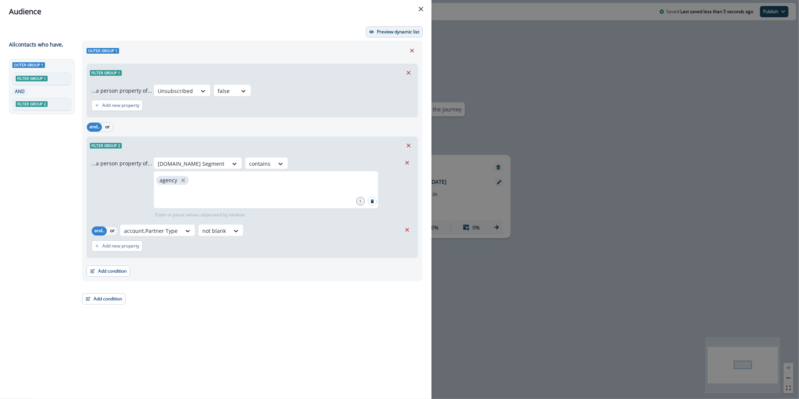
click at [386, 34] on p "Preview dynamic list" at bounding box center [398, 31] width 42 height 5
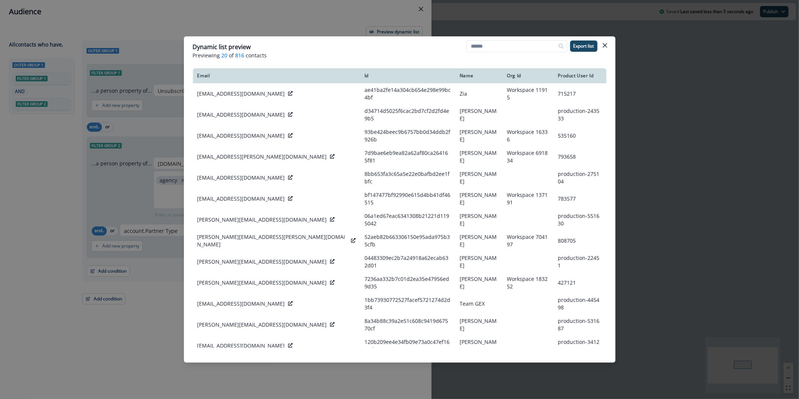
click at [108, 158] on div "Dynamic list preview Previewing 20 of 816 contacts Export list Email Id Name Or…" at bounding box center [399, 199] width 799 height 399
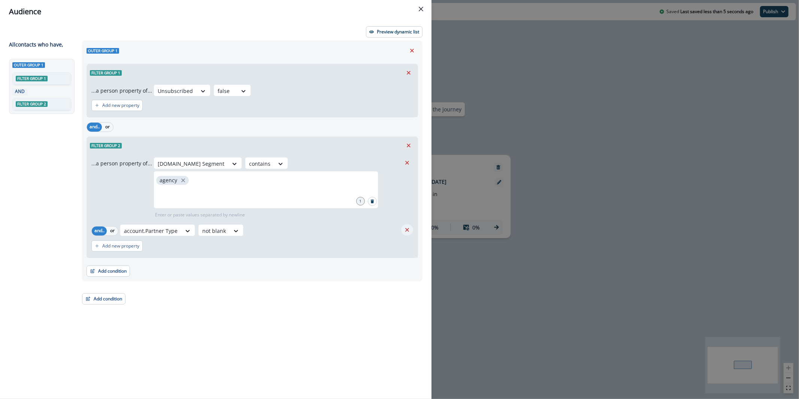
click at [404, 227] on icon "Remove" at bounding box center [407, 229] width 7 height 7
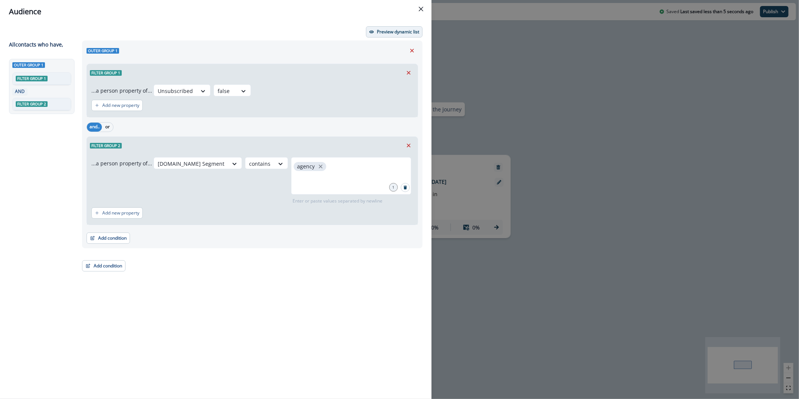
click at [400, 34] on button "Preview dynamic list" at bounding box center [394, 31] width 57 height 11
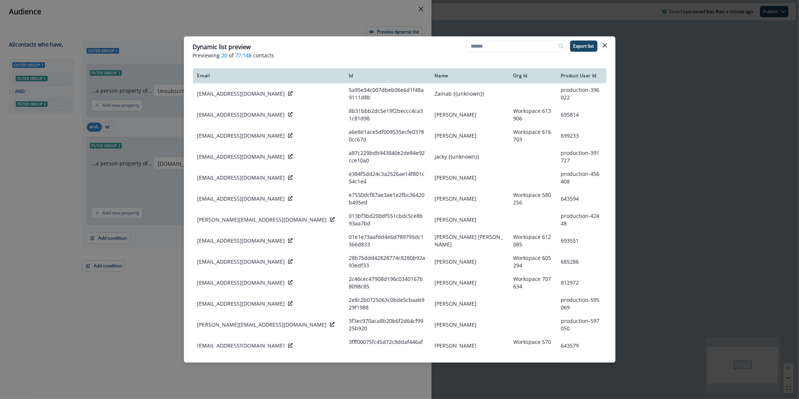
click at [155, 120] on div "Dynamic list preview Previewing 20 of 77,148 contacts Export list Email Id Name…" at bounding box center [399, 199] width 799 height 399
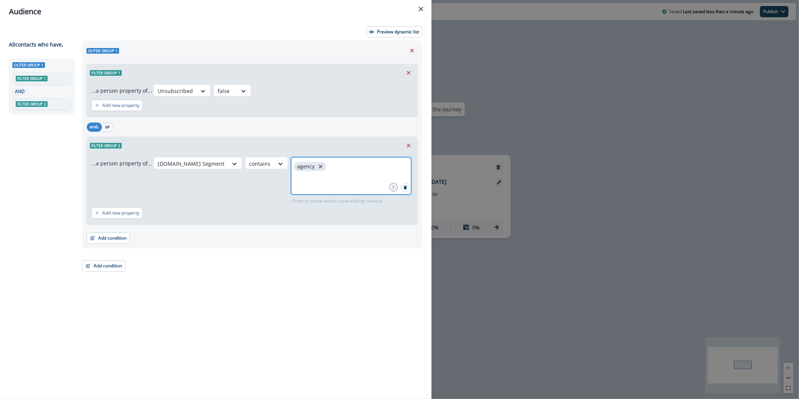
click at [319, 168] on icon "close" at bounding box center [320, 166] width 7 height 7
type input "***"
type input "*"
click at [312, 166] on icon "close" at bounding box center [313, 166] width 7 height 7
type input "**********"
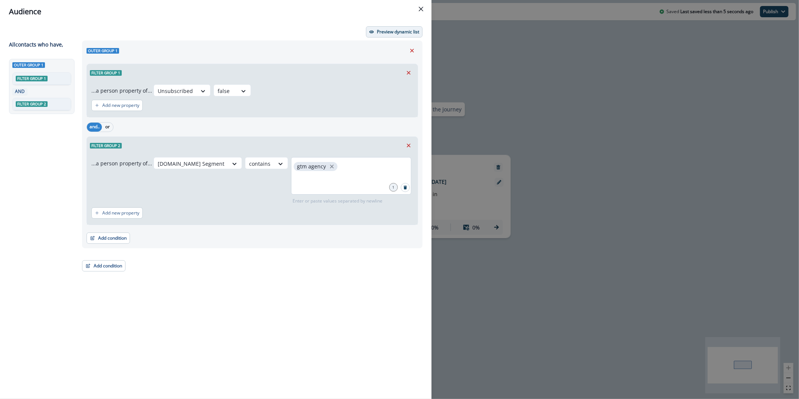
click at [403, 32] on p "Preview dynamic list" at bounding box center [398, 31] width 42 height 5
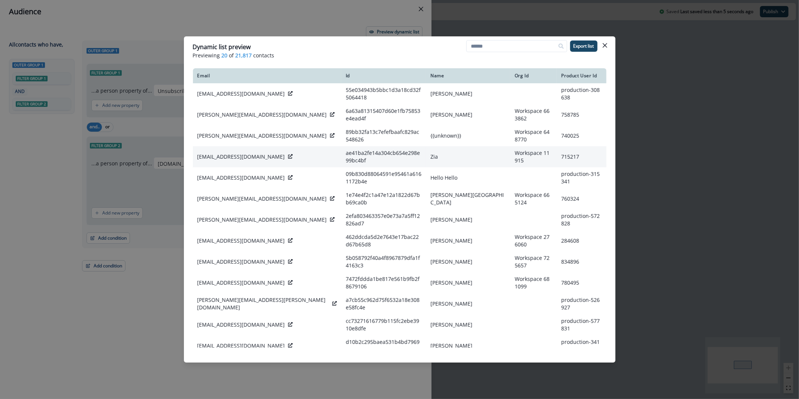
click at [288, 154] on icon at bounding box center [290, 156] width 4 height 4
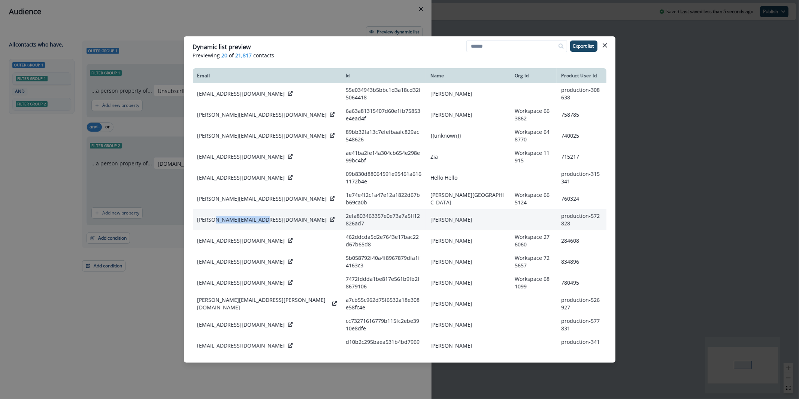
drag, startPoint x: 252, startPoint y: 205, endPoint x: 215, endPoint y: 205, distance: 36.7
click at [215, 216] on div "[PERSON_NAME][EMAIL_ADDRESS][DOMAIN_NAME]" at bounding box center [267, 219] width 139 height 7
copy p "[DOMAIN_NAME]"
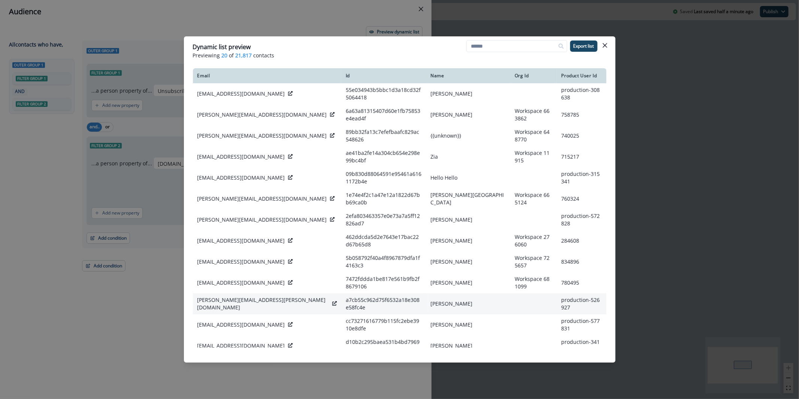
click at [245, 296] on p "[PERSON_NAME][EMAIL_ADDRESS][PERSON_NAME][DOMAIN_NAME]" at bounding box center [264, 303] width 132 height 15
click at [254, 342] on p "[EMAIL_ADDRESS][DOMAIN_NAME]" at bounding box center [242, 345] width 88 height 7
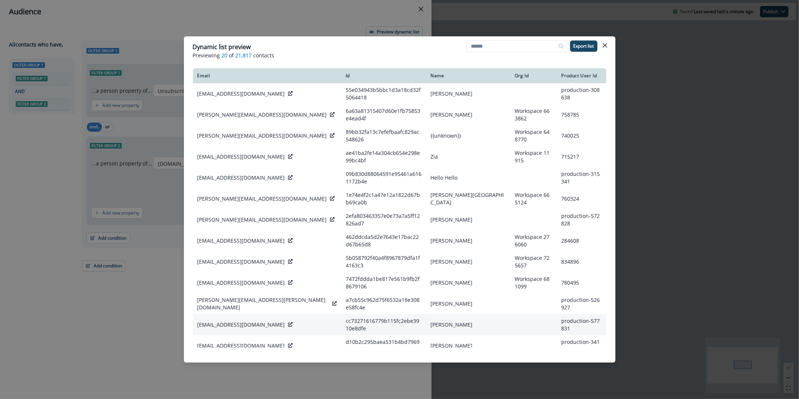
click at [262, 321] on p "[EMAIL_ADDRESS][DOMAIN_NAME]" at bounding box center [242, 324] width 88 height 7
drag, startPoint x: 262, startPoint y: 298, endPoint x: 277, endPoint y: 298, distance: 14.6
click at [262, 321] on p "[EMAIL_ADDRESS][DOMAIN_NAME]" at bounding box center [242, 324] width 88 height 7
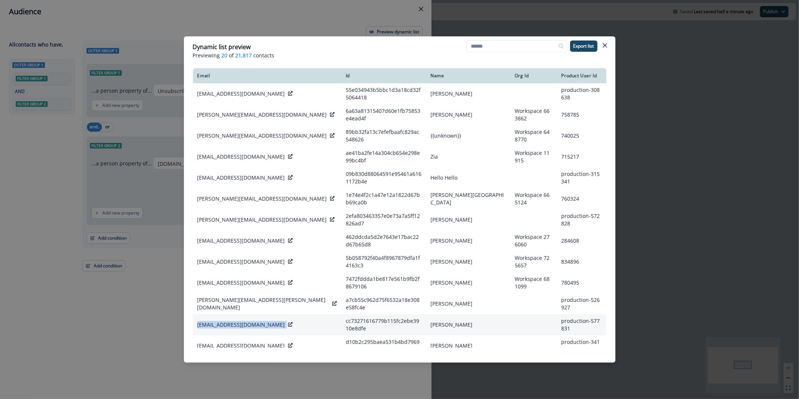
drag, startPoint x: 284, startPoint y: 300, endPoint x: 282, endPoint y: 295, distance: 5.4
click at [285, 321] on p "[EMAIL_ADDRESS][DOMAIN_NAME]" at bounding box center [242, 324] width 88 height 7
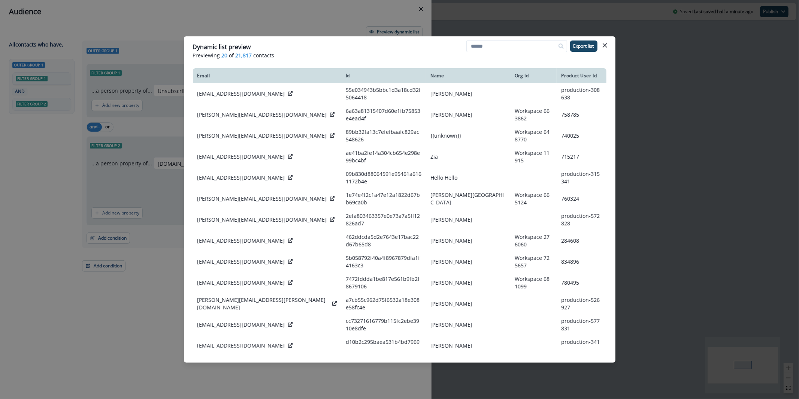
click at [147, 252] on div "Dynamic list preview Previewing 20 of 21,817 contacts Export list Email Id Name…" at bounding box center [399, 199] width 799 height 399
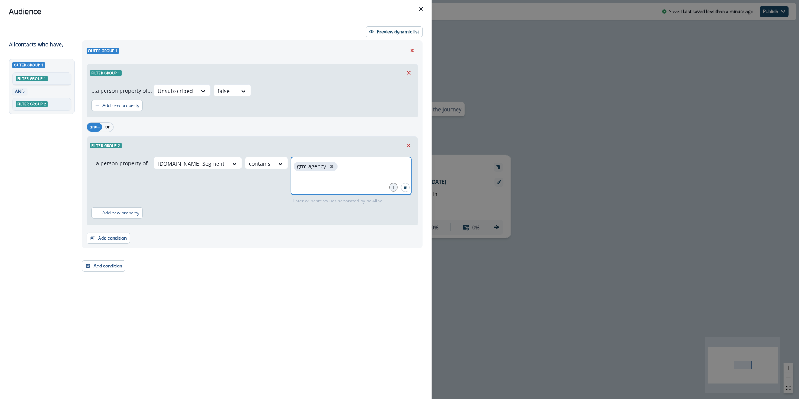
click at [329, 166] on icon "close" at bounding box center [332, 166] width 7 height 7
type input "******"
click at [391, 27] on button "Preview dynamic list" at bounding box center [394, 31] width 57 height 11
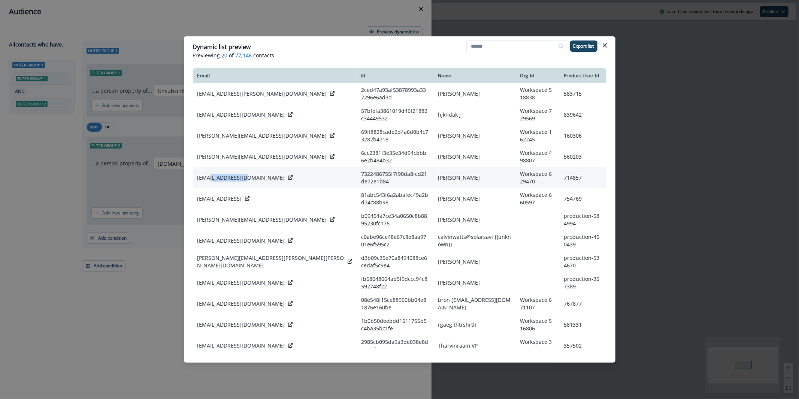
drag, startPoint x: 243, startPoint y: 179, endPoint x: 210, endPoint y: 181, distance: 33.0
click at [210, 181] on div "[EMAIL_ADDRESS][DOMAIN_NAME]" at bounding box center [275, 177] width 155 height 7
copy p "[DOMAIN_NAME]"
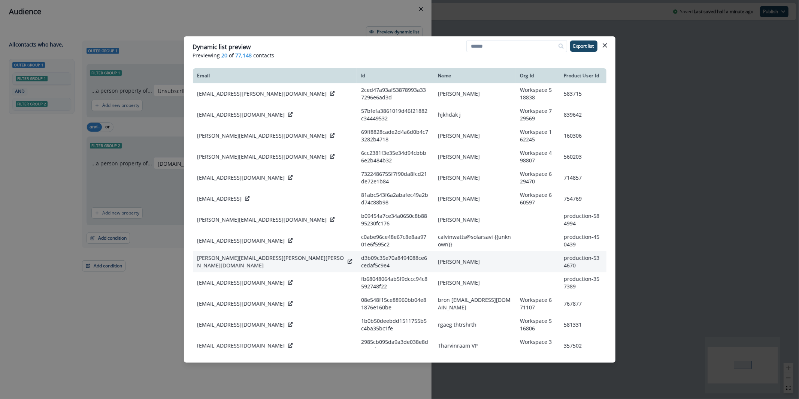
click at [251, 260] on td "[PERSON_NAME][EMAIL_ADDRESS][PERSON_NAME][PERSON_NAME][DOMAIN_NAME]" at bounding box center [275, 261] width 164 height 21
drag, startPoint x: 268, startPoint y: 265, endPoint x: 228, endPoint y: 265, distance: 39.4
click at [228, 265] on p "[PERSON_NAME][EMAIL_ADDRESS][PERSON_NAME][PERSON_NAME][DOMAIN_NAME]" at bounding box center [271, 261] width 147 height 15
copy p "[DOMAIN_NAME]"
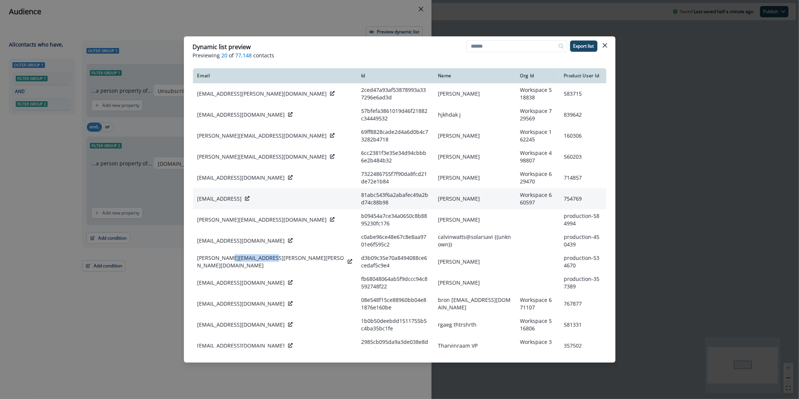
scroll to position [159, 0]
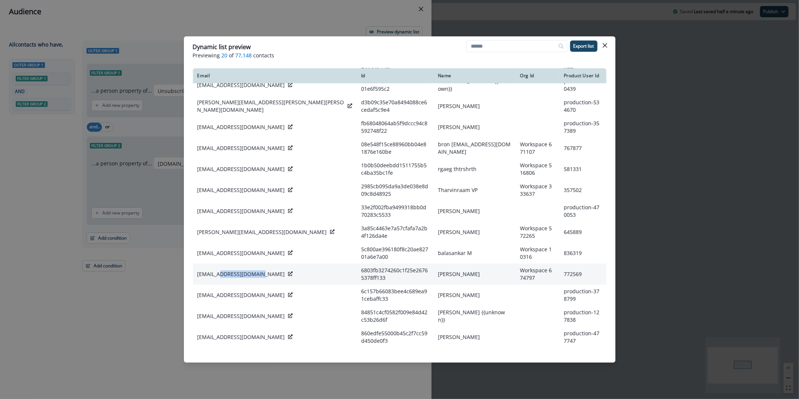
drag, startPoint x: 253, startPoint y: 279, endPoint x: 218, endPoint y: 278, distance: 34.9
click at [218, 278] on p "[EMAIL_ADDRESS][DOMAIN_NAME]" at bounding box center [242, 273] width 88 height 7
copy p "[DOMAIN_NAME]"
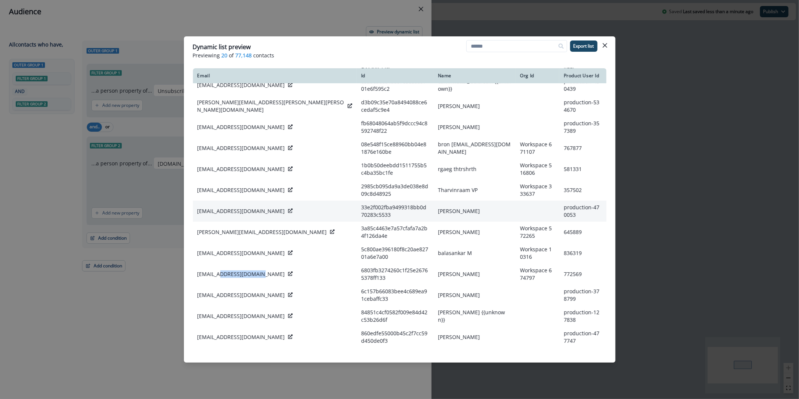
scroll to position [163, 0]
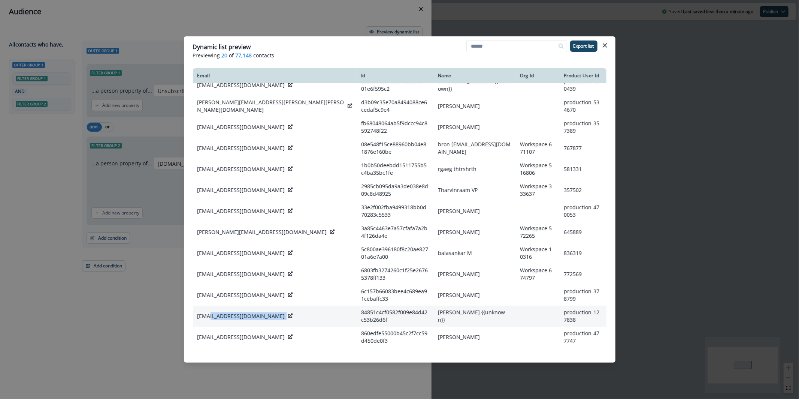
drag, startPoint x: 247, startPoint y: 317, endPoint x: 213, endPoint y: 317, distance: 33.7
click at [213, 317] on div "[EMAIL_ADDRESS][DOMAIN_NAME]" at bounding box center [275, 315] width 155 height 7
copy div "[DOMAIN_NAME]"
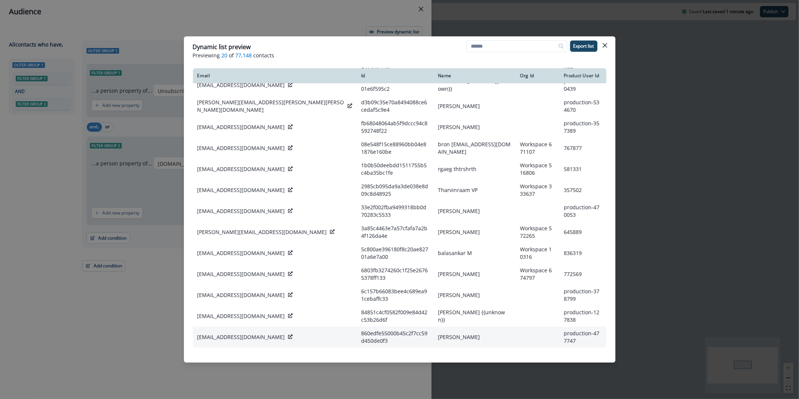
click at [238, 337] on p "[EMAIL_ADDRESS][DOMAIN_NAME]" at bounding box center [242, 336] width 88 height 7
click at [264, 338] on p "[EMAIL_ADDRESS][DOMAIN_NAME]" at bounding box center [242, 336] width 88 height 7
drag, startPoint x: 266, startPoint y: 340, endPoint x: 216, endPoint y: 340, distance: 49.5
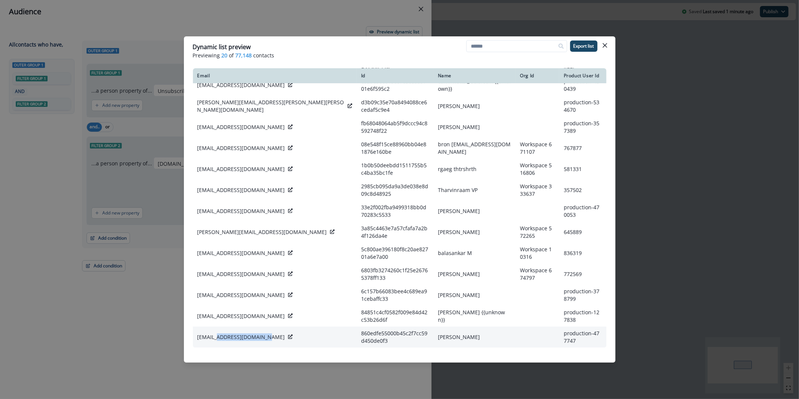
click at [216, 340] on div "[EMAIL_ADDRESS][DOMAIN_NAME]" at bounding box center [275, 336] width 155 height 7
copy p "[DOMAIN_NAME]"
click at [602, 47] on button "Close" at bounding box center [605, 45] width 12 height 12
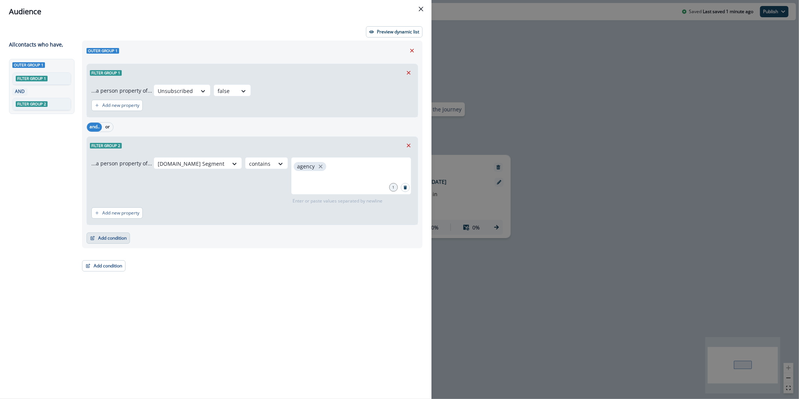
click at [123, 242] on button "Add condition" at bounding box center [108, 237] width 43 height 11
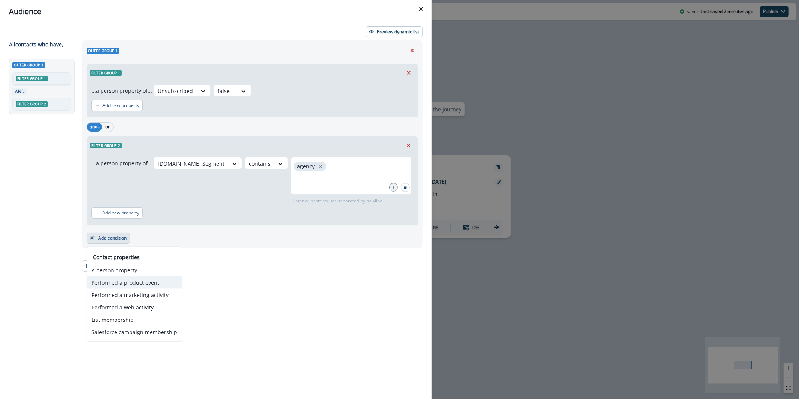
click at [169, 287] on button "Performed a product event" at bounding box center [134, 282] width 95 height 12
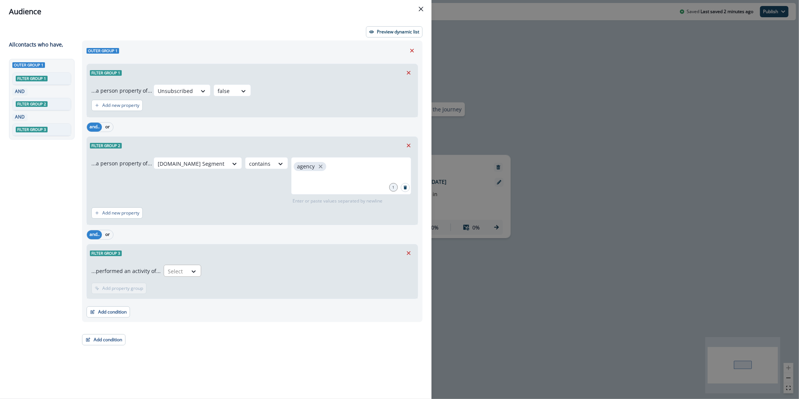
click at [179, 275] on div at bounding box center [176, 270] width 16 height 9
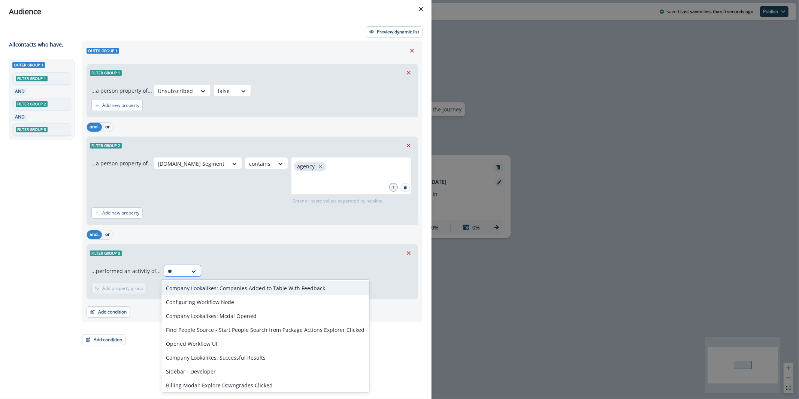
type input "*"
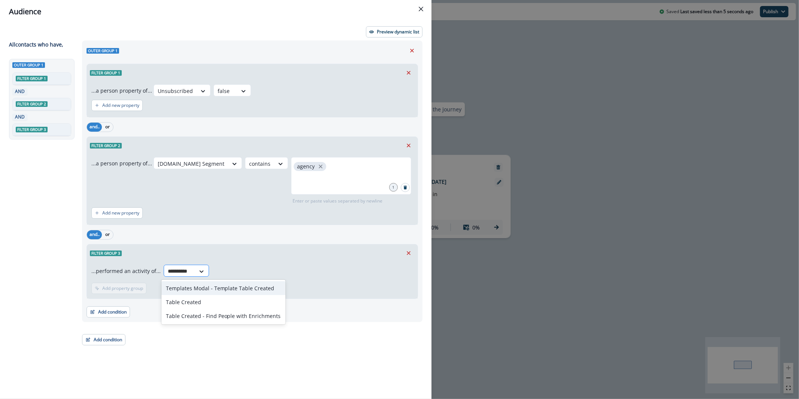
type input "**********"
click at [412, 257] on button "Remove" at bounding box center [409, 252] width 12 height 11
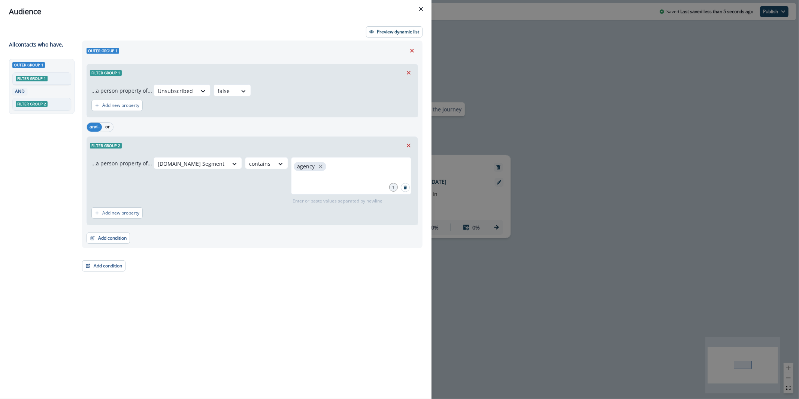
click at [409, 255] on div "Outer group 1 Filter group 1 ...a person property of... Unsubscribed false Add …" at bounding box center [250, 205] width 345 height 331
click at [141, 216] on button "Add new property" at bounding box center [116, 212] width 51 height 11
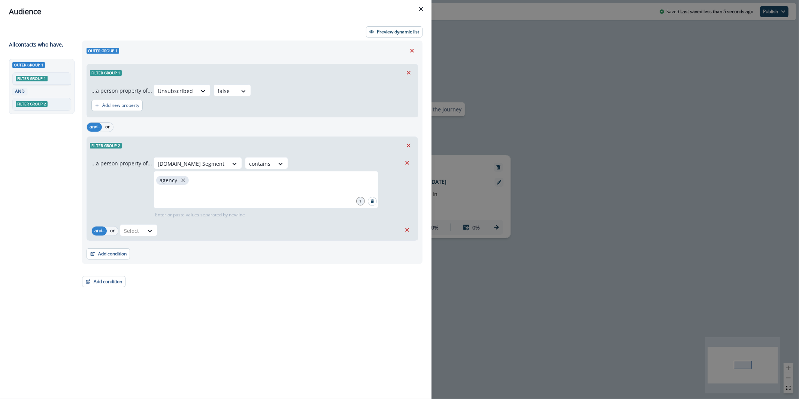
click at [130, 284] on div "Outer group 1 Filter group 1 ...a person property of... Unsubscribed false Add …" at bounding box center [250, 205] width 345 height 331
click at [112, 251] on button "Add condition" at bounding box center [108, 253] width 43 height 11
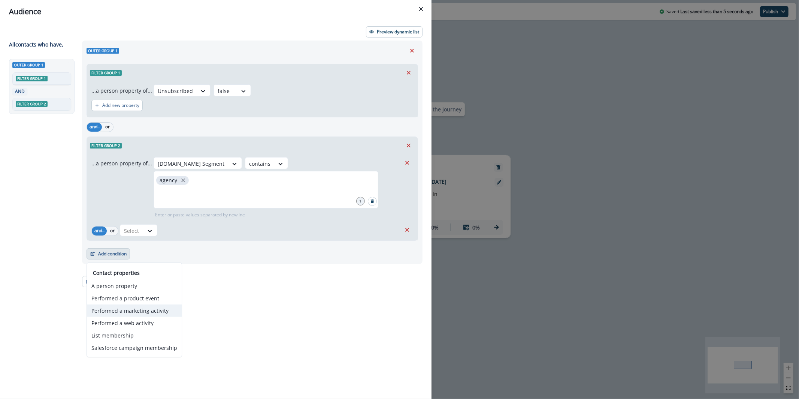
click at [145, 311] on button "Performed a marketing activity" at bounding box center [134, 310] width 95 height 12
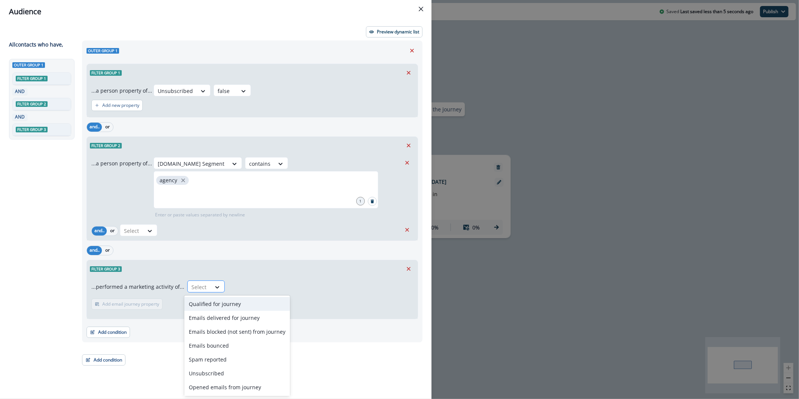
click at [190, 292] on div "Select" at bounding box center [199, 287] width 23 height 12
type input "*****"
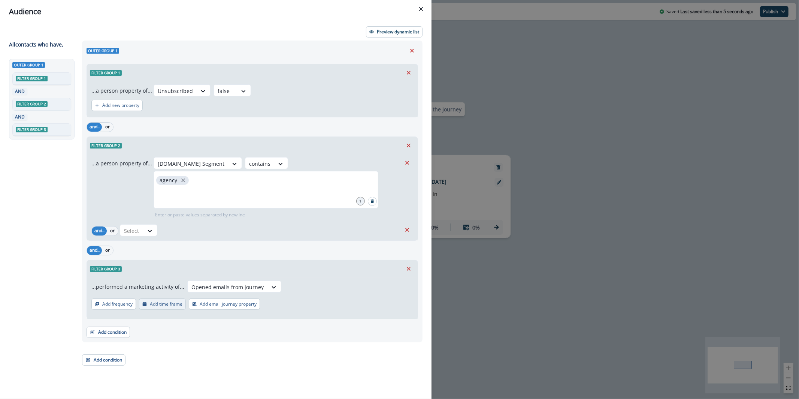
click at [172, 306] on p "Add time frame" at bounding box center [166, 303] width 33 height 5
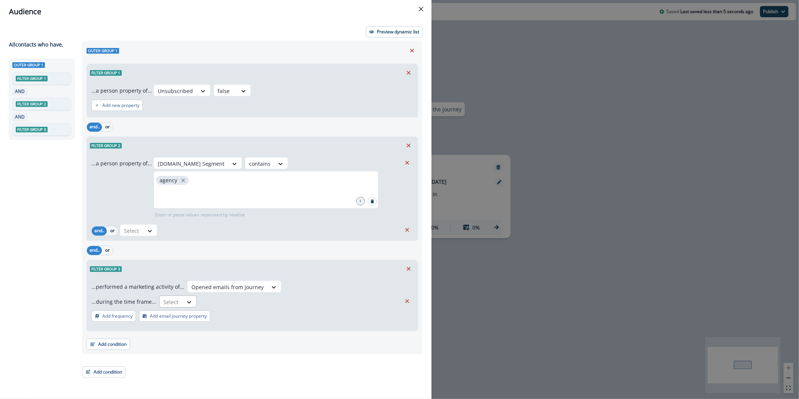
click at [179, 299] on div "Select" at bounding box center [171, 302] width 23 height 12
click at [195, 322] on div "in past" at bounding box center [213, 319] width 112 height 14
click at [226, 299] on input "text" at bounding box center [248, 301] width 94 height 12
type input "*"
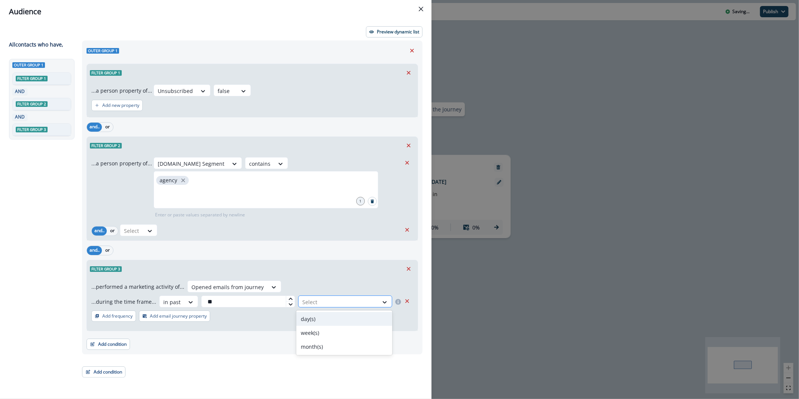
click at [325, 304] on div at bounding box center [338, 301] width 72 height 9
click at [330, 318] on div "day(s)" at bounding box center [344, 319] width 96 height 14
click at [410, 229] on icon "Remove" at bounding box center [407, 229] width 7 height 7
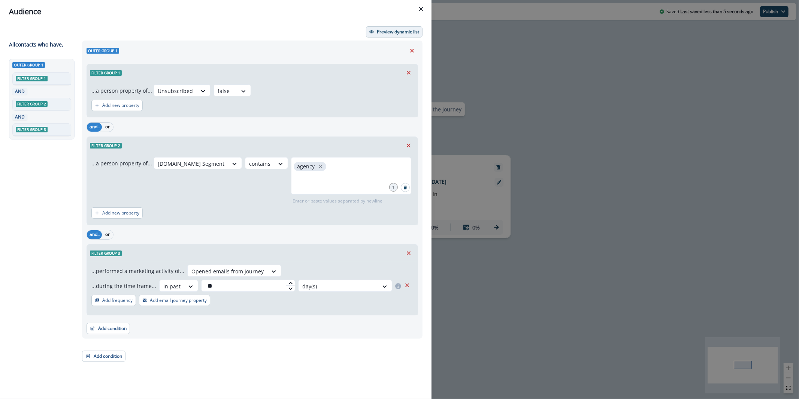
click at [397, 32] on p "Preview dynamic list" at bounding box center [398, 31] width 42 height 5
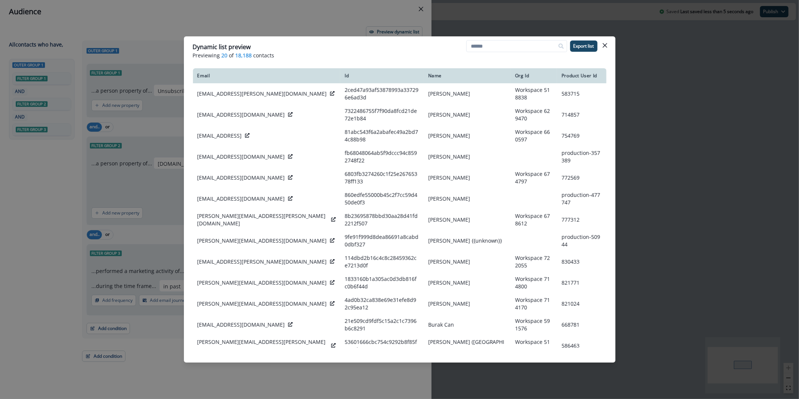
click at [272, 9] on div "Dynamic list preview Previewing 20 of 18,188 contacts Export list Email Id Name…" at bounding box center [399, 199] width 799 height 399
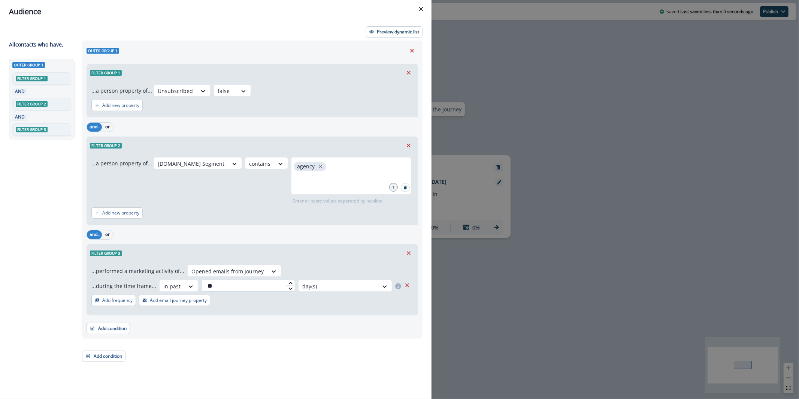
click at [244, 283] on input "**" at bounding box center [248, 286] width 94 height 12
type input "*"
type input "**"
click at [396, 31] on p "Preview dynamic list" at bounding box center [398, 31] width 42 height 5
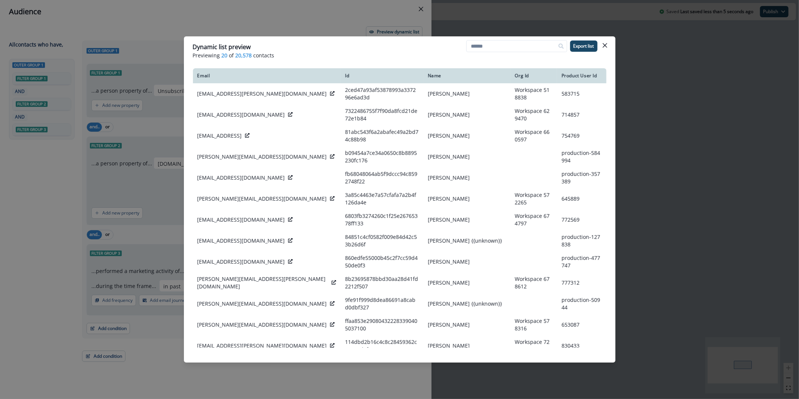
click at [160, 54] on div "Dynamic list preview Previewing 20 of 20,578 contacts Export list Email Id Name…" at bounding box center [399, 199] width 799 height 399
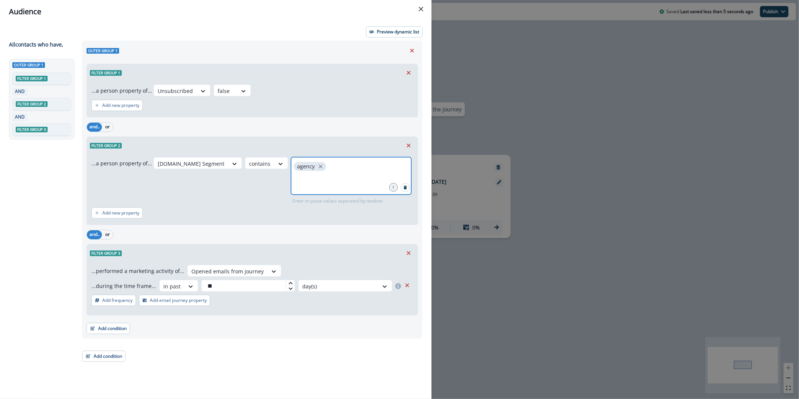
click at [329, 180] on input "text" at bounding box center [351, 181] width 118 height 15
click at [391, 26] on button "Preview dynamic list" at bounding box center [394, 31] width 57 height 11
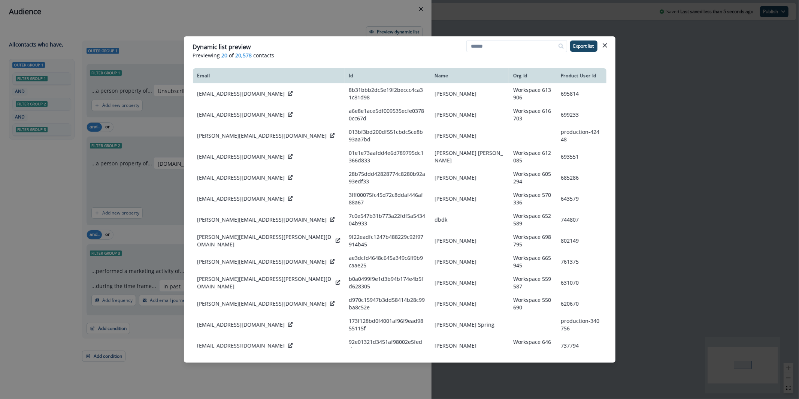
click at [153, 136] on div "Dynamic list preview Previewing 20 of 20,578 contacts Export list Email Id Name…" at bounding box center [399, 199] width 799 height 399
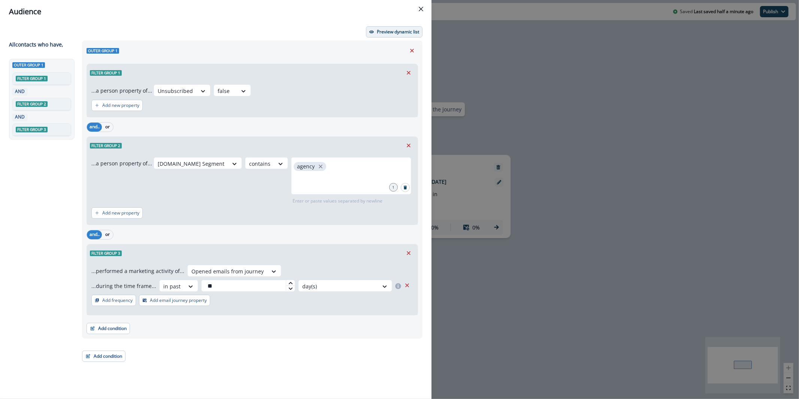
click at [403, 34] on p "Preview dynamic list" at bounding box center [398, 31] width 42 height 5
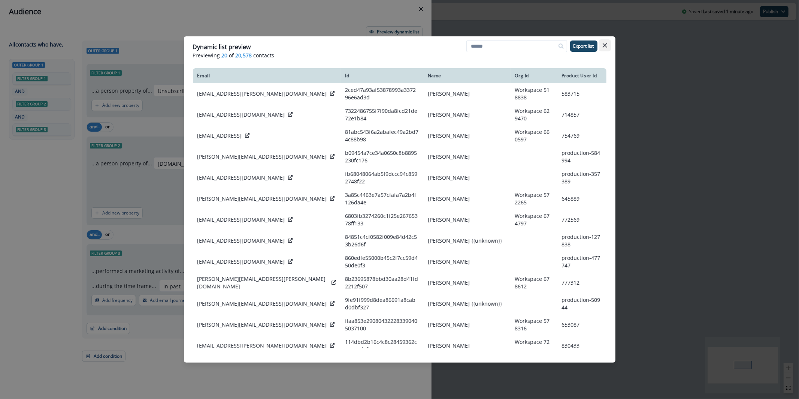
click at [609, 48] on button "Close" at bounding box center [605, 45] width 12 height 12
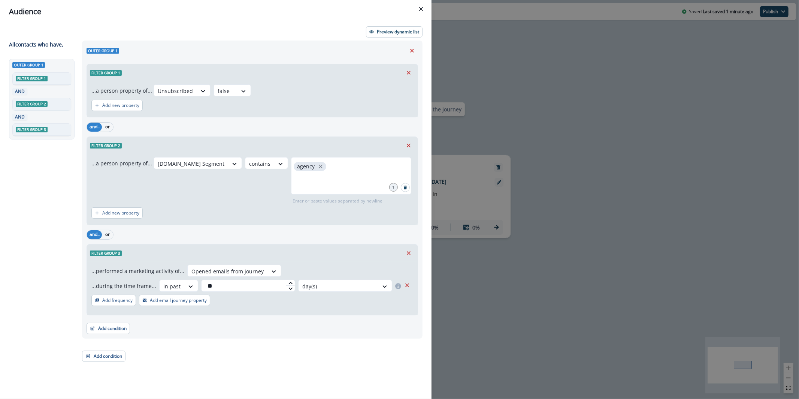
click at [357, 133] on div "and.. or" at bounding box center [253, 126] width 332 height 13
click at [401, 29] on p "Preview dynamic list" at bounding box center [398, 31] width 42 height 5
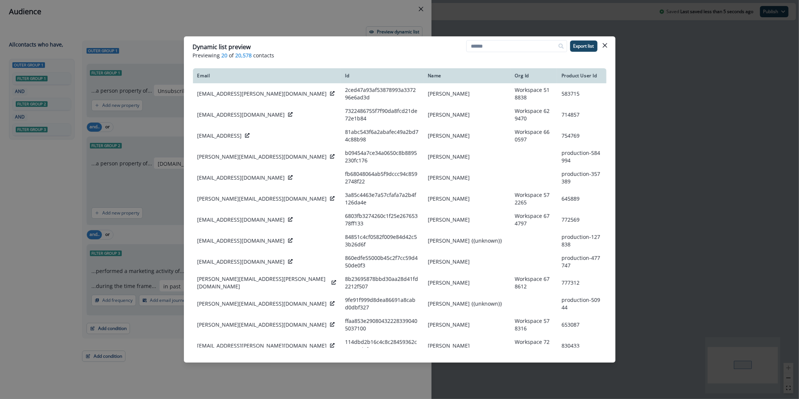
click at [672, 47] on div "Dynamic list preview Previewing 20 of 20,578 contacts Export list Email Id Name…" at bounding box center [399, 199] width 799 height 399
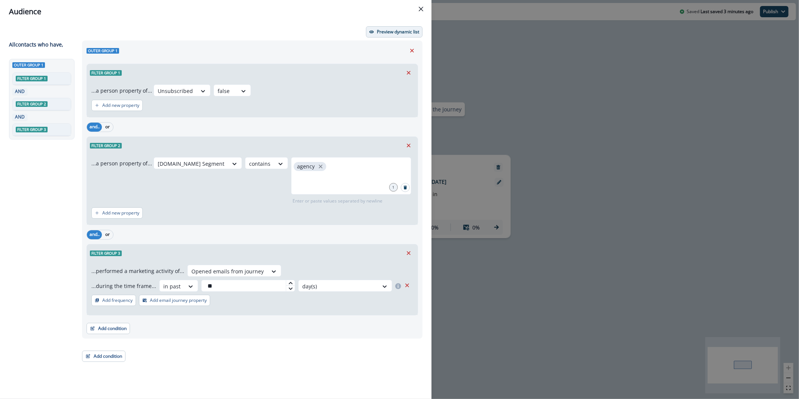
click at [392, 33] on p "Preview dynamic list" at bounding box center [398, 31] width 42 height 5
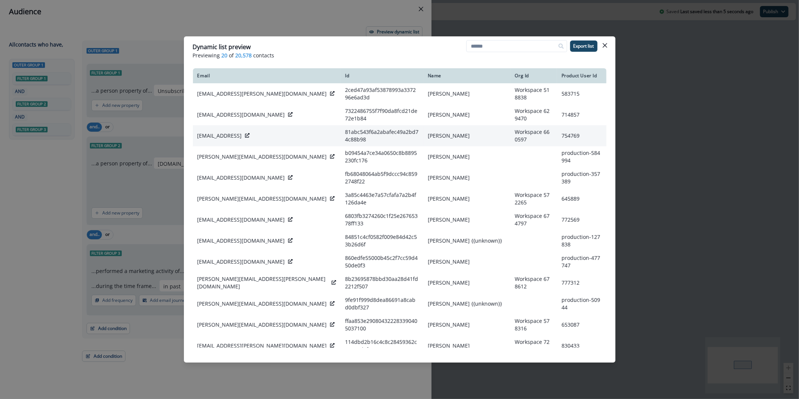
click at [245, 133] on icon at bounding box center [247, 135] width 4 height 4
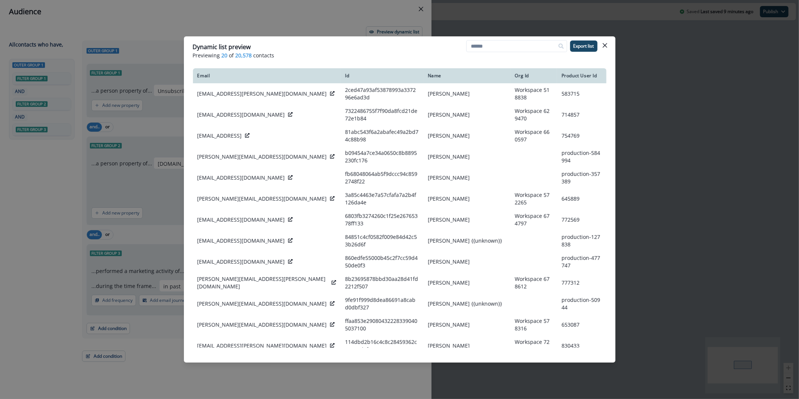
click at [608, 44] on button "Close" at bounding box center [605, 45] width 12 height 12
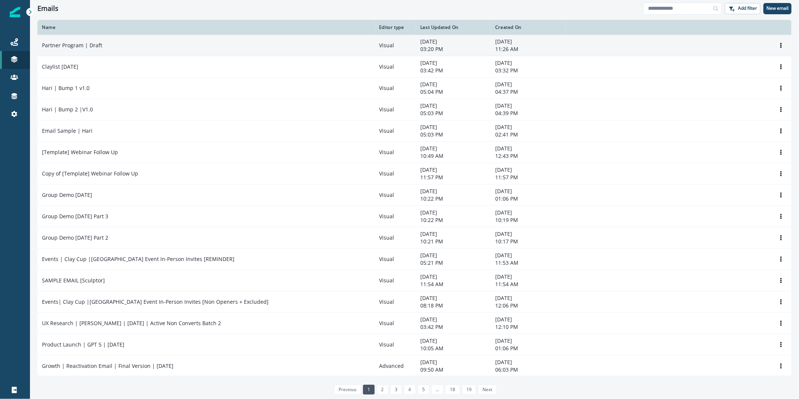
click at [137, 43] on div "Partner Program | Draft" at bounding box center [206, 45] width 328 height 7
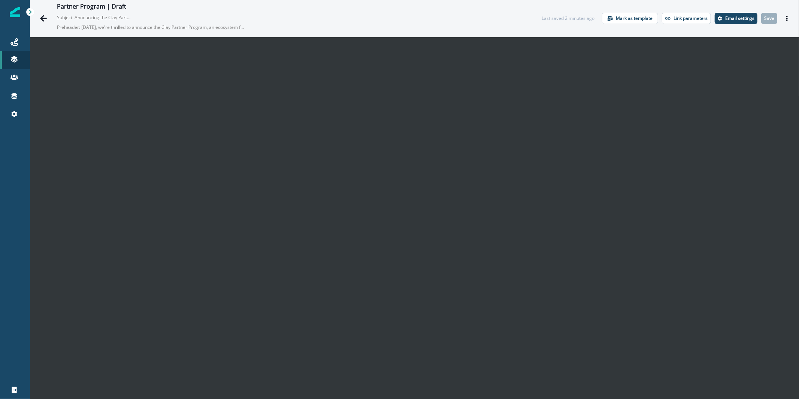
scroll to position [10, 0]
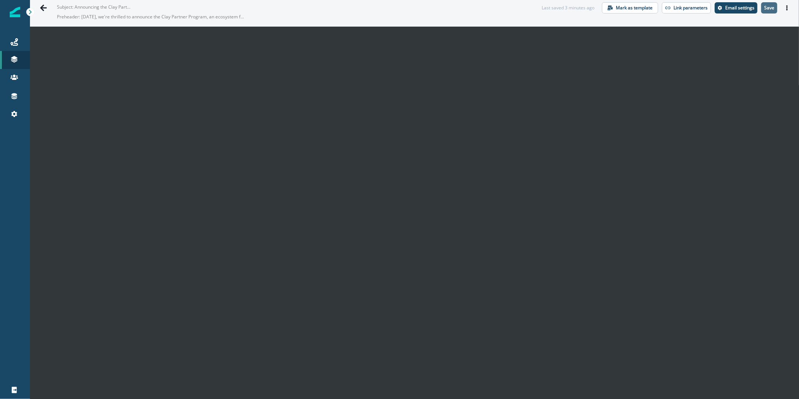
click at [765, 8] on p "Save" at bounding box center [770, 7] width 10 height 5
click at [20, 57] on div at bounding box center [15, 58] width 24 height 7
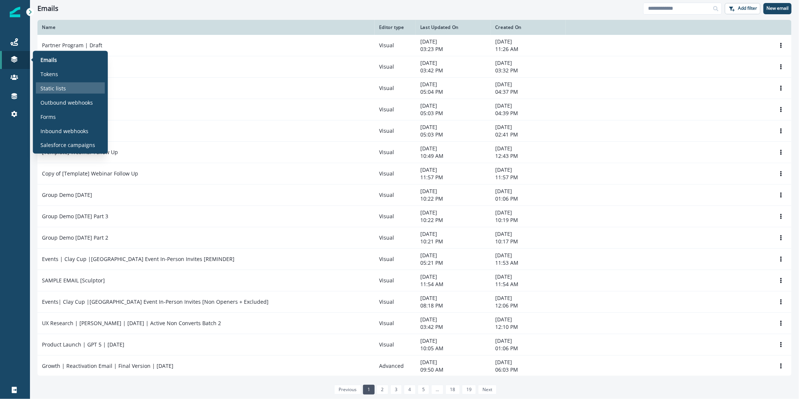
click at [55, 87] on p "Static lists" at bounding box center [52, 88] width 25 height 8
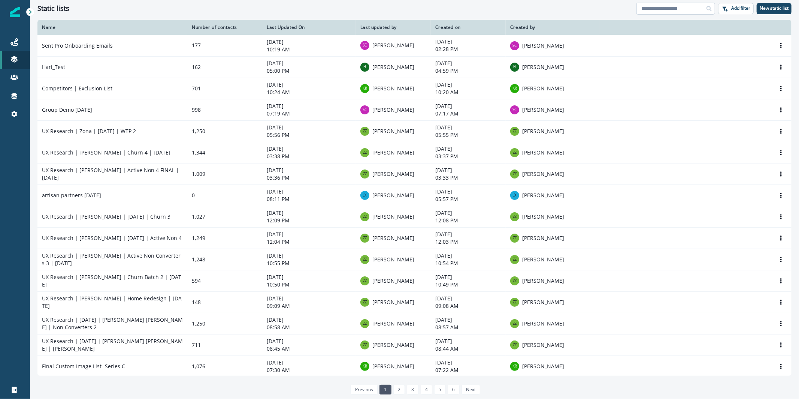
click at [666, 7] on input at bounding box center [676, 9] width 79 height 12
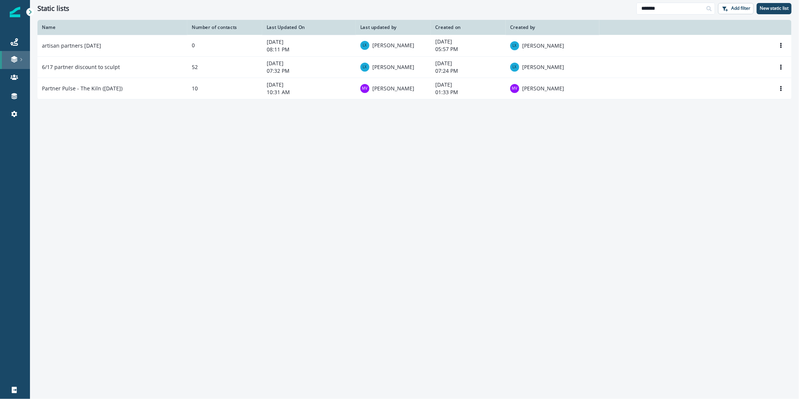
type input "*******"
click at [12, 63] on link at bounding box center [15, 60] width 30 height 18
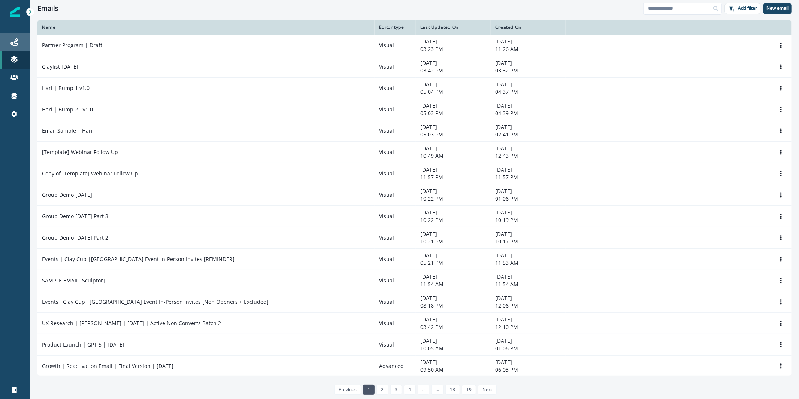
click at [19, 39] on div "Journeys" at bounding box center [15, 41] width 24 height 9
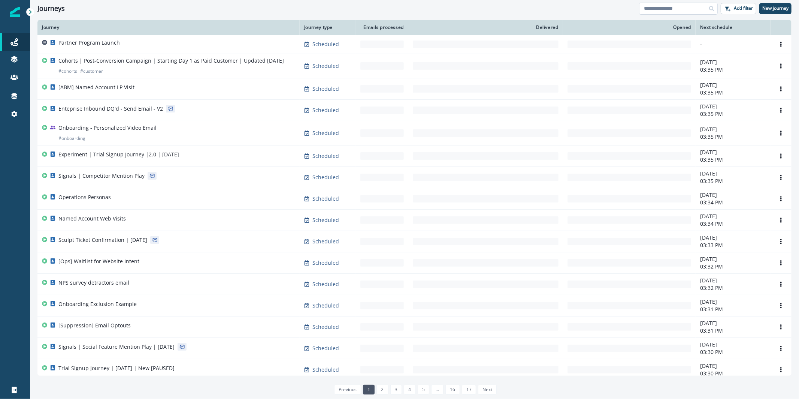
click at [666, 4] on input at bounding box center [678, 9] width 79 height 12
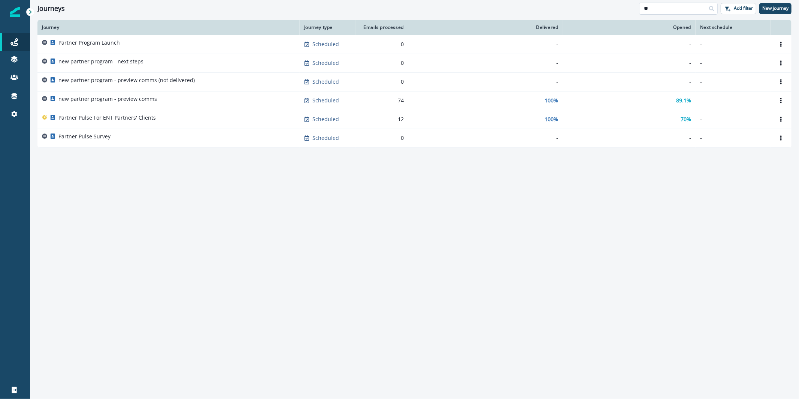
type input "*"
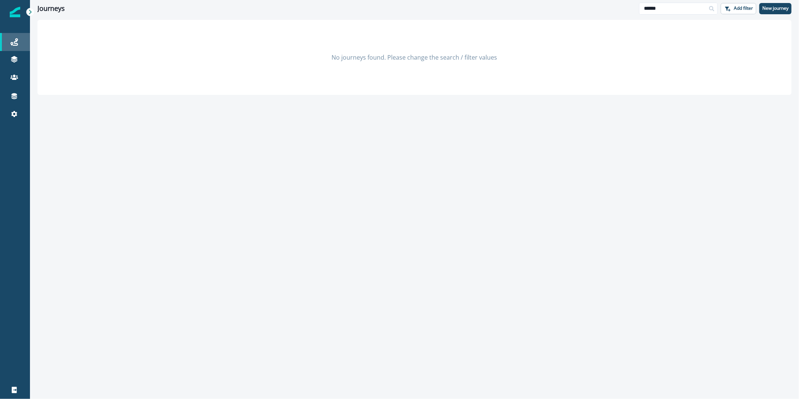
type input "******"
click at [18, 45] on icon at bounding box center [13, 41] width 7 height 7
click at [18, 37] on div "Journeys" at bounding box center [15, 41] width 24 height 9
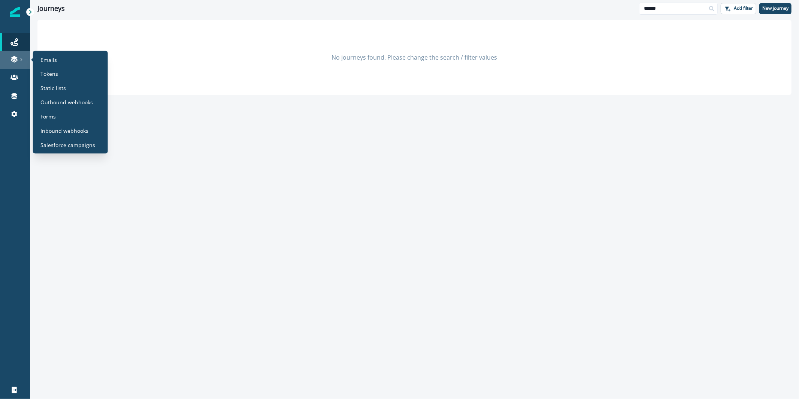
click at [22, 61] on icon at bounding box center [21, 60] width 4 height 4
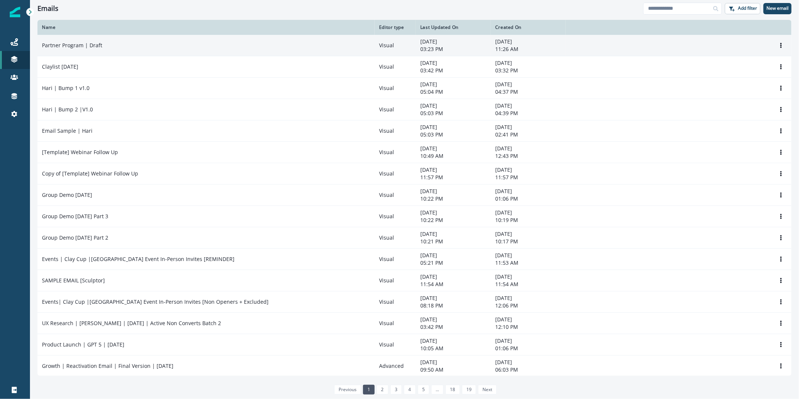
click at [130, 42] on div "Partner Program | Draft" at bounding box center [206, 45] width 328 height 7
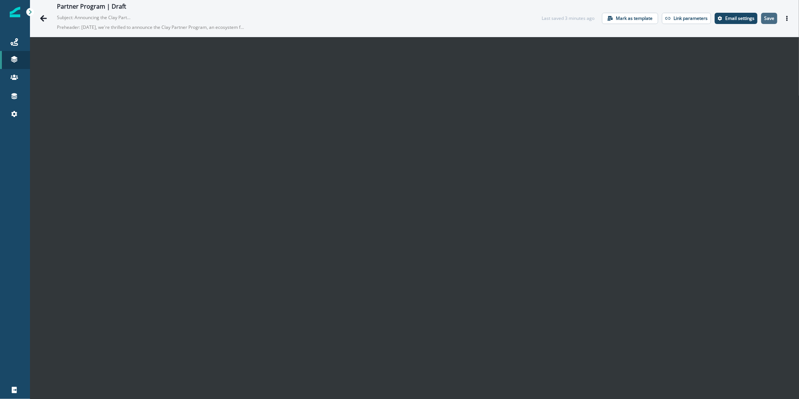
click at [767, 18] on p "Save" at bounding box center [770, 18] width 10 height 5
click at [48, 22] on button "Go back" at bounding box center [43, 18] width 15 height 15
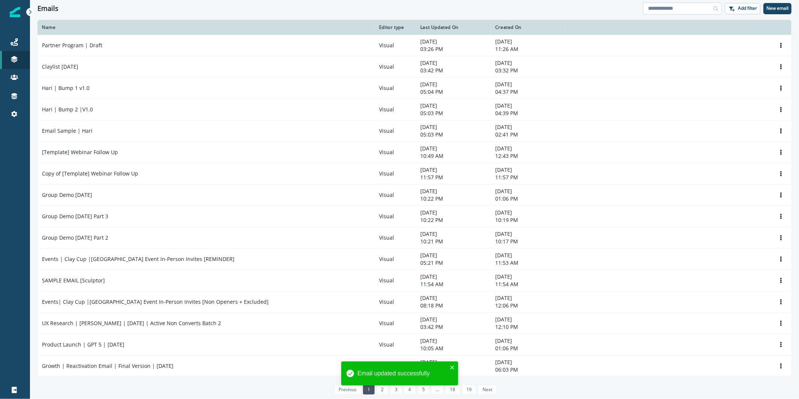
click at [675, 7] on input at bounding box center [682, 9] width 79 height 12
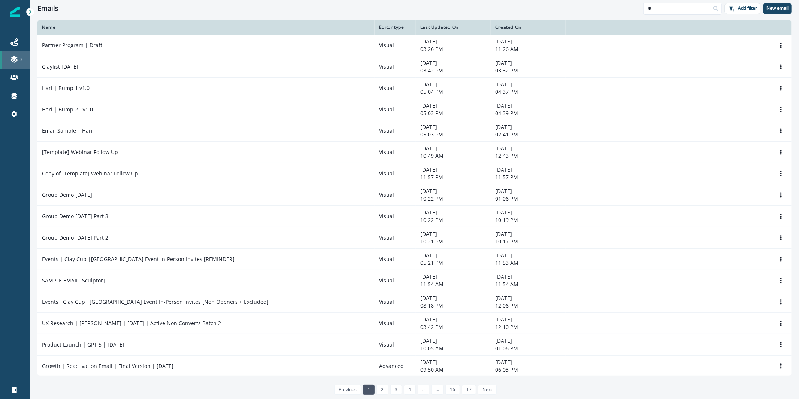
type input "*"
click at [22, 61] on icon at bounding box center [21, 60] width 4 height 4
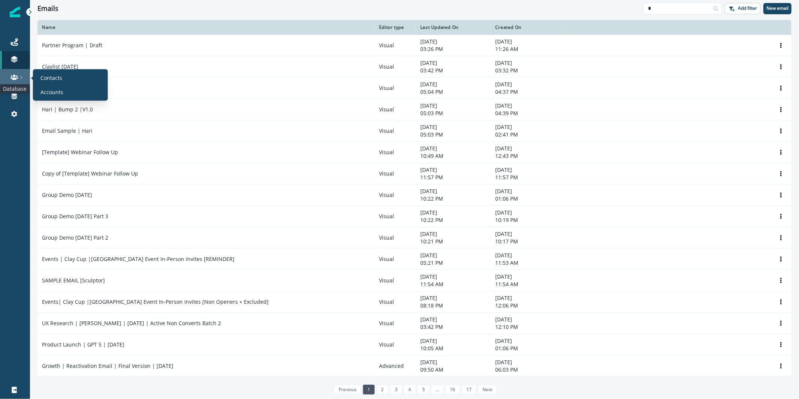
click at [14, 78] on icon at bounding box center [13, 76] width 7 height 7
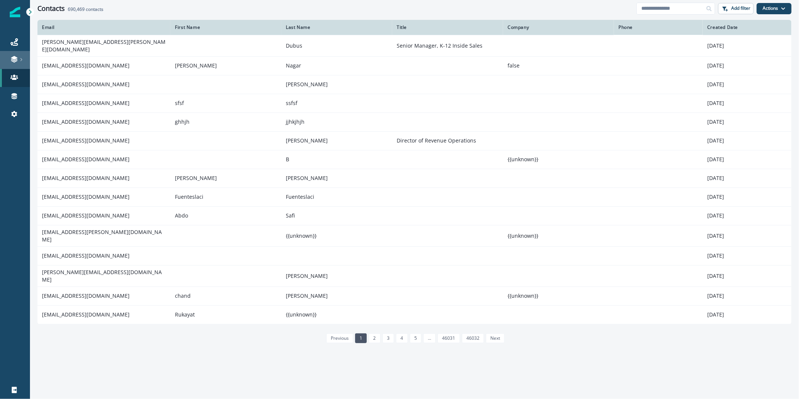
click at [18, 55] on link at bounding box center [15, 60] width 30 height 18
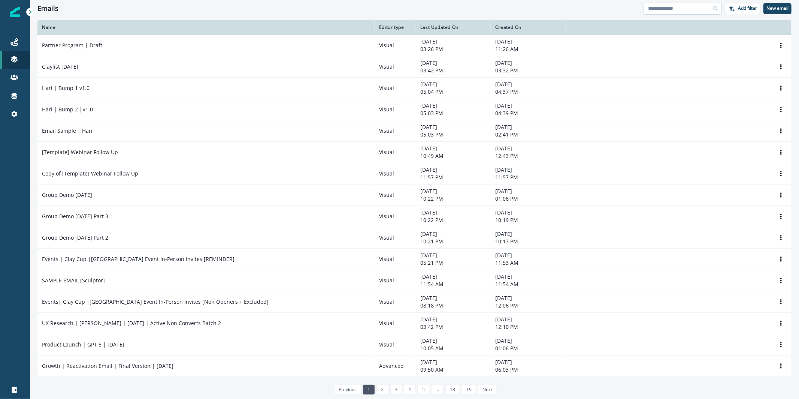
click at [688, 12] on input at bounding box center [682, 9] width 79 height 12
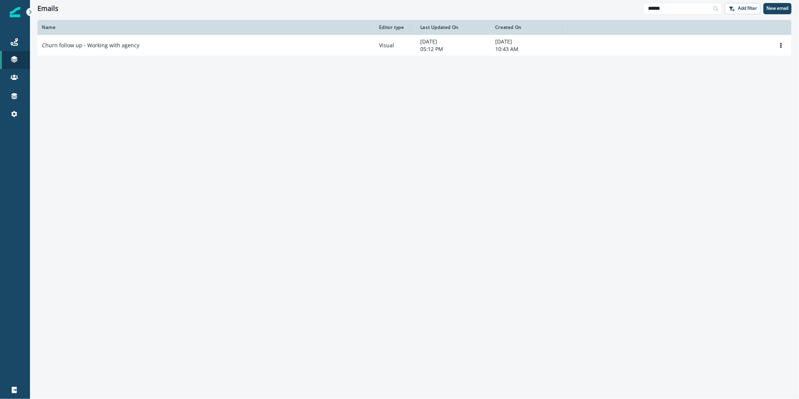
type input "******"
click at [18, 48] on link "Journeys" at bounding box center [15, 42] width 30 height 18
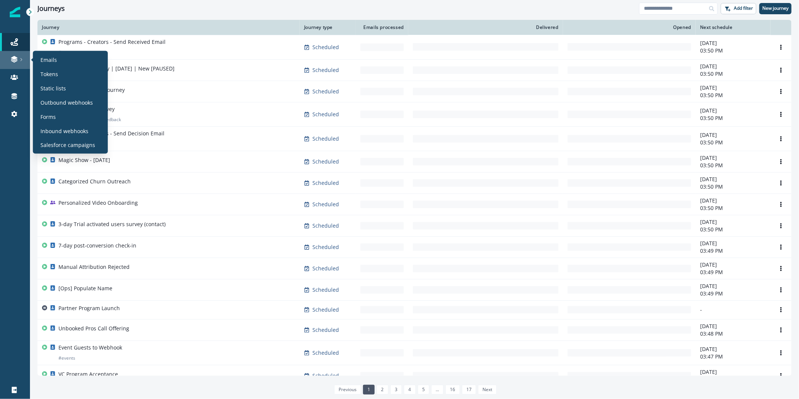
click at [18, 55] on div at bounding box center [15, 58] width 24 height 7
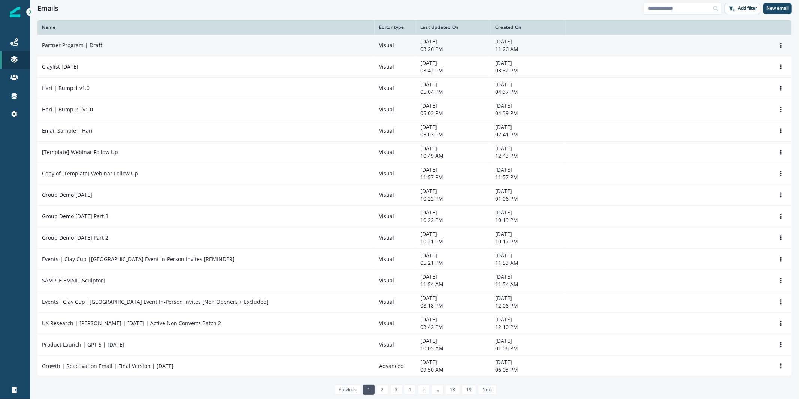
click at [106, 44] on div "Partner Program | Draft" at bounding box center [206, 45] width 328 height 7
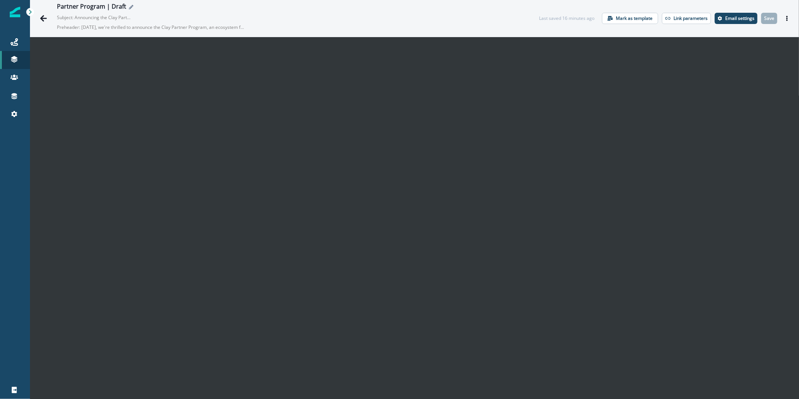
click at [131, 7] on icon "Edit name" at bounding box center [131, 7] width 4 height 4
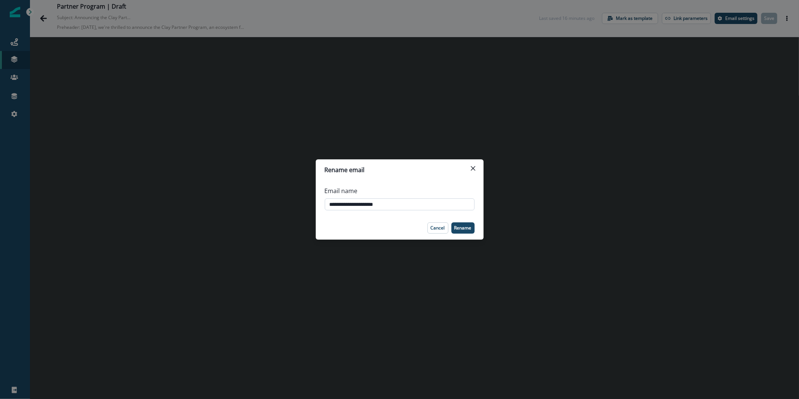
click at [332, 204] on input "**********" at bounding box center [400, 204] width 150 height 12
click at [377, 205] on input "**********" at bounding box center [400, 204] width 150 height 12
type input "**********"
click at [472, 229] on button "Rename" at bounding box center [463, 227] width 23 height 11
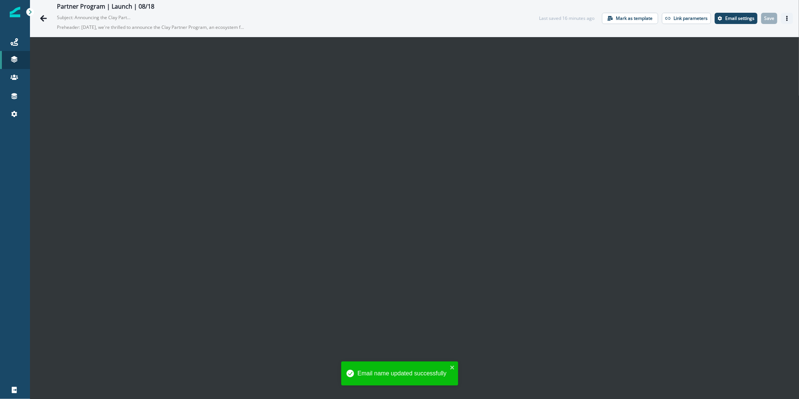
drag, startPoint x: 785, startPoint y: 17, endPoint x: 777, endPoint y: 30, distance: 15.5
click at [785, 17] on button "Actions" at bounding box center [787, 18] width 12 height 11
click at [760, 61] on button "Send test email" at bounding box center [745, 63] width 83 height 13
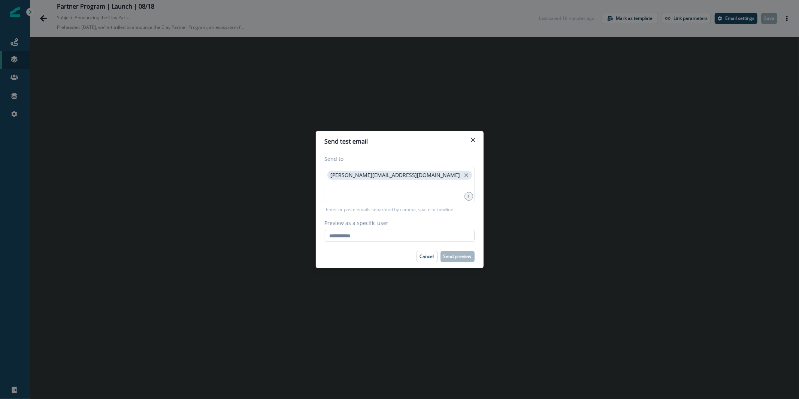
click at [382, 233] on input "Preview as a specific user" at bounding box center [400, 236] width 150 height 12
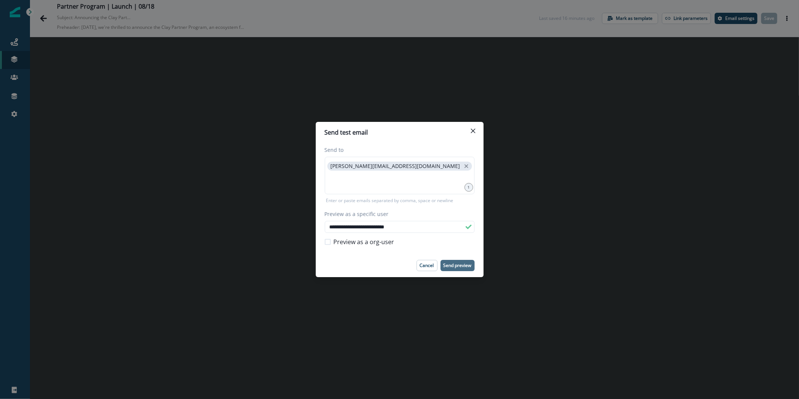
type input "**********"
click at [465, 263] on p "Send preview" at bounding box center [458, 265] width 28 height 5
click at [391, 223] on input "**********" at bounding box center [400, 227] width 150 height 12
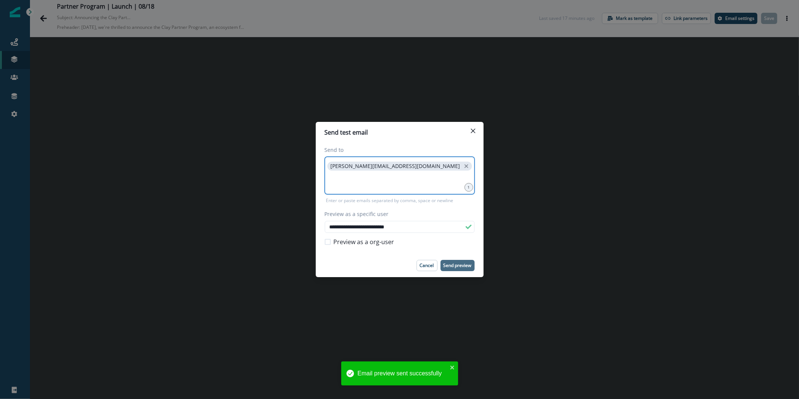
click at [431, 176] on input at bounding box center [400, 181] width 148 height 15
type input "*****"
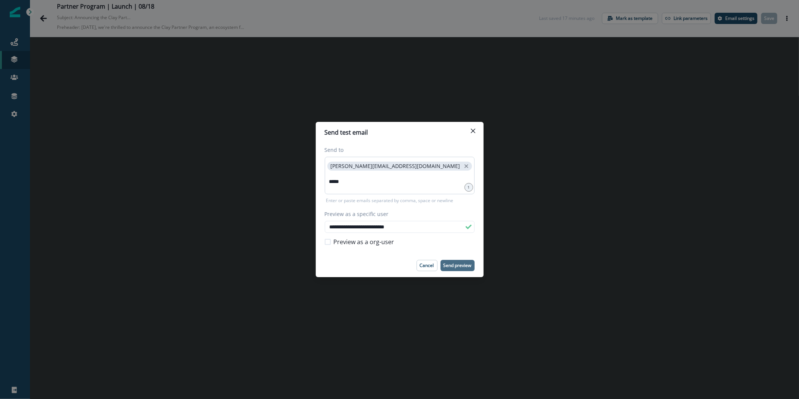
click at [386, 190] on div "karishma.rajaratnam@clay.com *****" at bounding box center [400, 175] width 150 height 37
click at [385, 184] on input "*****" at bounding box center [400, 181] width 148 height 15
paste input
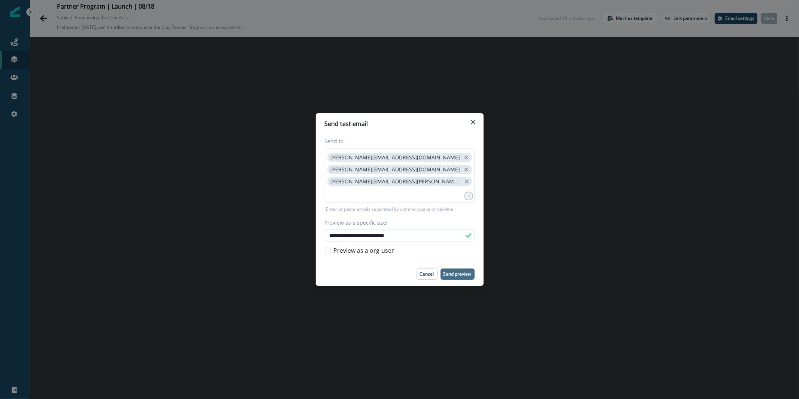
click at [479, 118] on button "Close" at bounding box center [473, 122] width 12 height 12
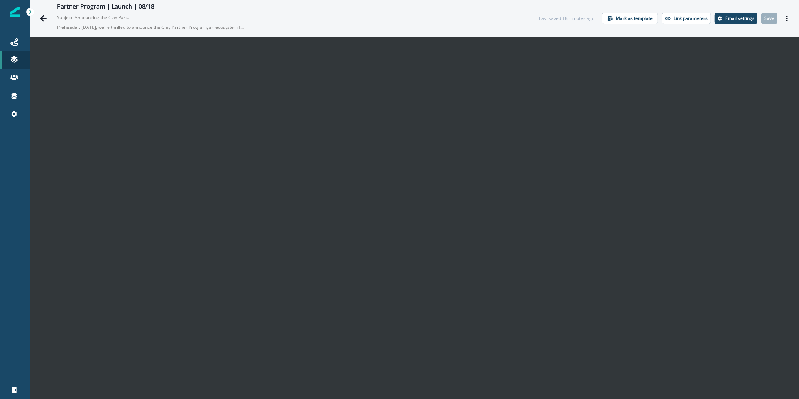
scroll to position [10, 0]
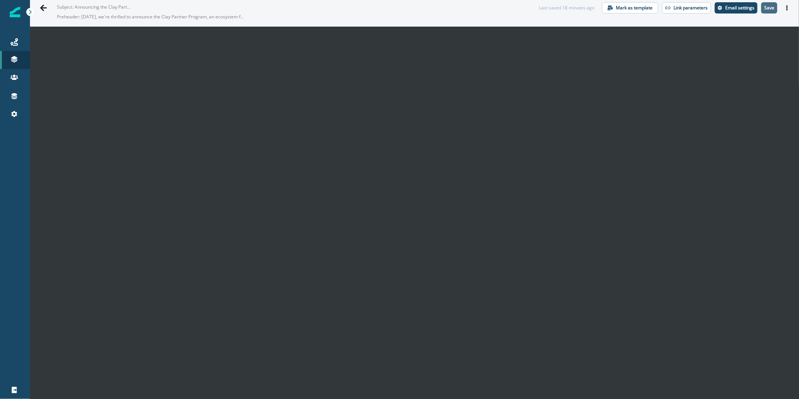
click at [762, 11] on button "Save" at bounding box center [770, 7] width 16 height 11
click at [785, 8] on icon "Actions" at bounding box center [787, 7] width 5 height 5
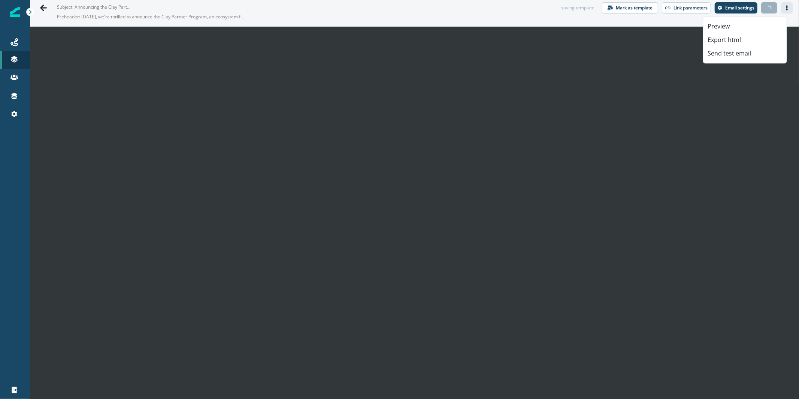
click at [747, 61] on div "Preview Export html Send test email" at bounding box center [745, 39] width 84 height 47
click at [746, 57] on button "Send test email" at bounding box center [745, 52] width 83 height 13
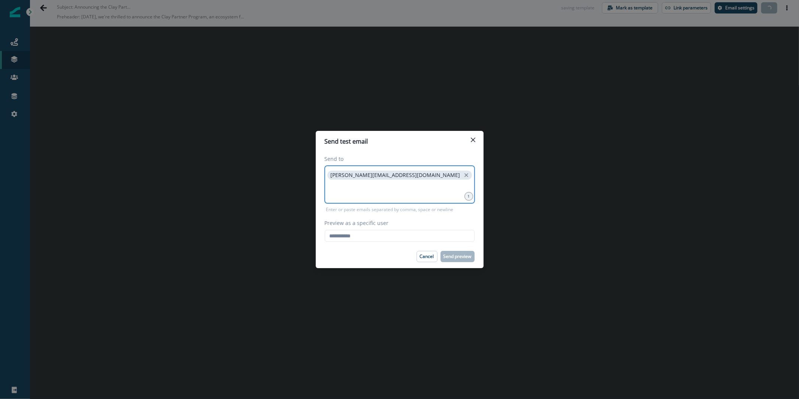
click at [450, 186] on input at bounding box center [400, 190] width 148 height 15
paste input "*"
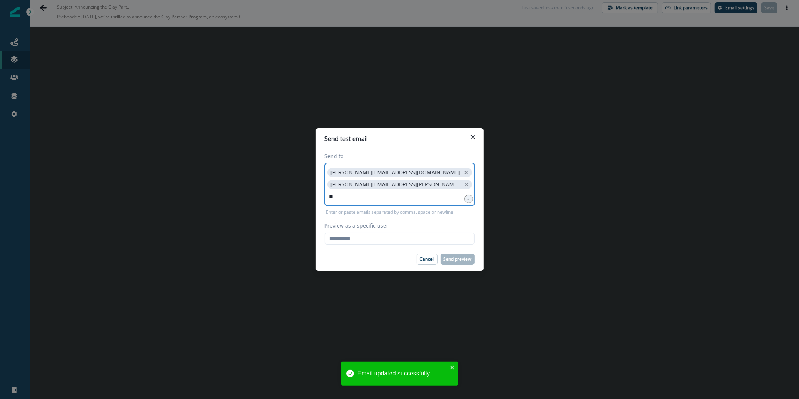
type input "*"
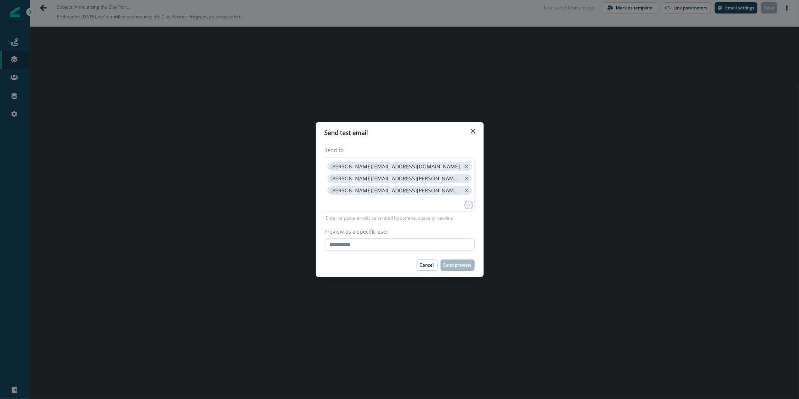
click at [384, 244] on input "Preview as a specific user" at bounding box center [400, 244] width 150 height 12
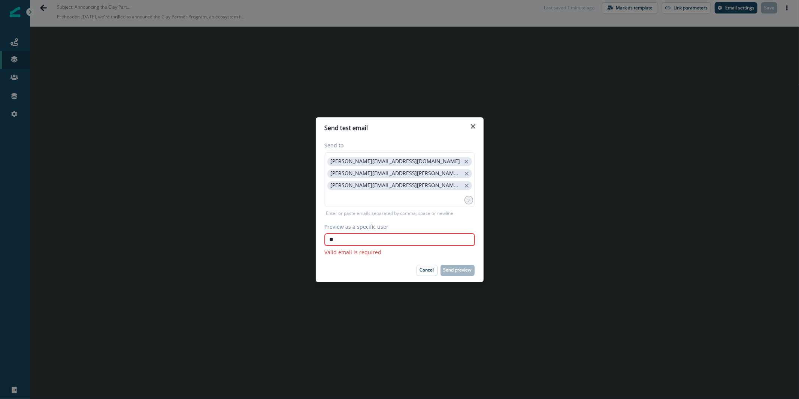
type input "*"
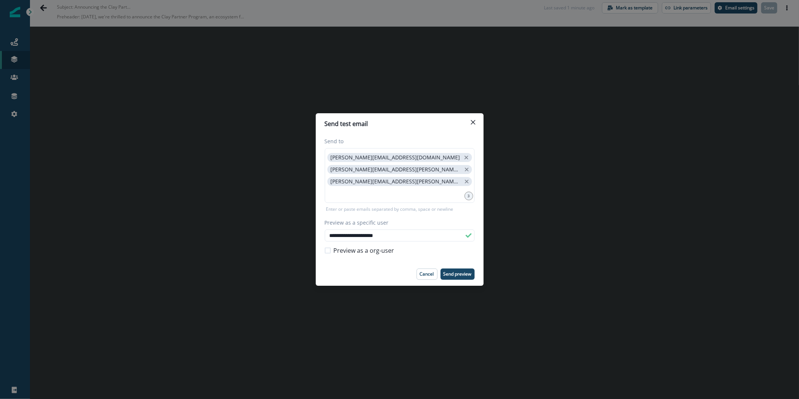
type input "**********"
click at [412, 197] on input at bounding box center [400, 193] width 148 height 15
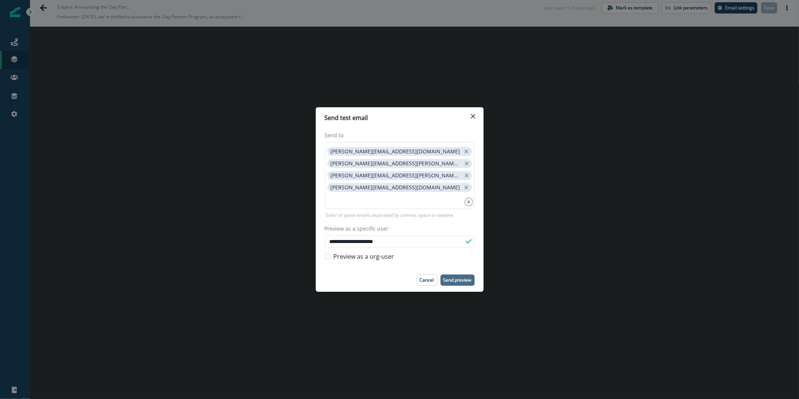
click at [454, 285] on button "Send preview" at bounding box center [458, 279] width 34 height 11
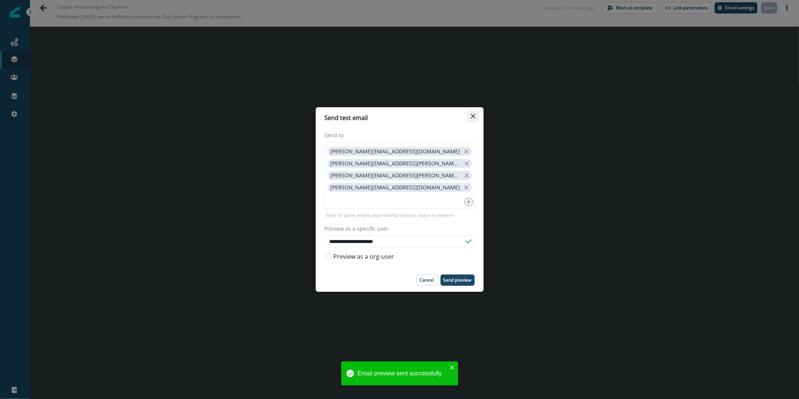
click at [476, 114] on button "Close" at bounding box center [473, 116] width 12 height 12
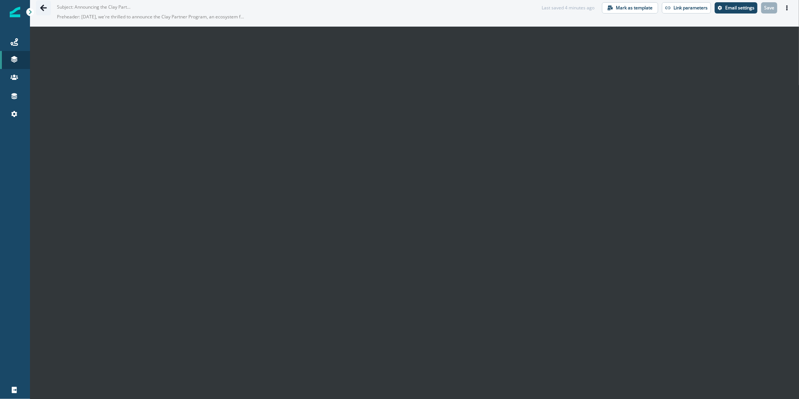
click at [41, 5] on icon "Go back" at bounding box center [43, 7] width 7 height 7
